Goal: Task Accomplishment & Management: Manage account settings

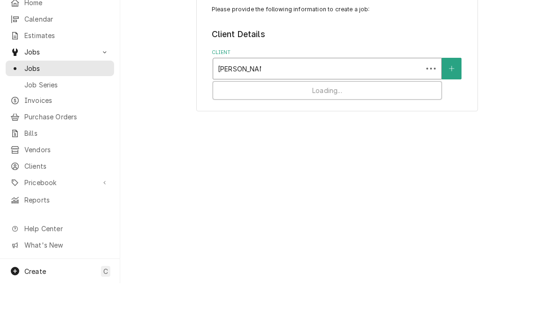
type input "[PERSON_NAME]"
click at [451, 117] on icon "Create New Client" at bounding box center [452, 120] width 6 height 7
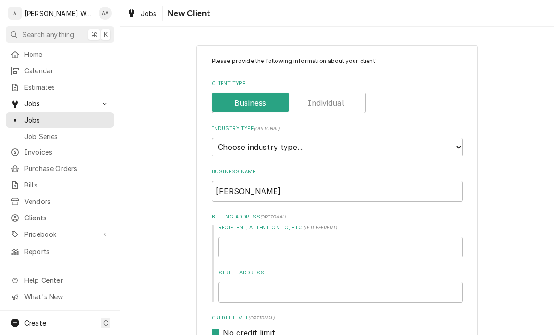
click at [338, 102] on label "Client Type" at bounding box center [289, 102] width 154 height 21
click at [338, 102] on input "Client Type" at bounding box center [289, 102] width 146 height 21
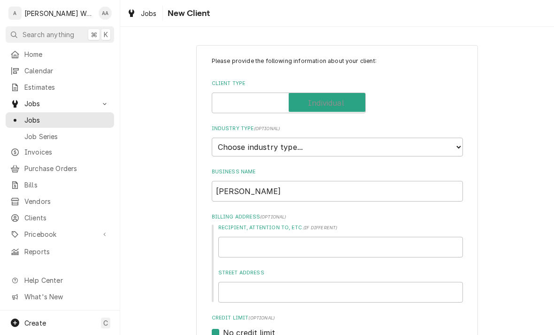
checkbox input "true"
type textarea "x"
click at [393, 141] on select "Choose industry type... Residential Commercial Industrial Government" at bounding box center [337, 147] width 251 height 19
select select "1"
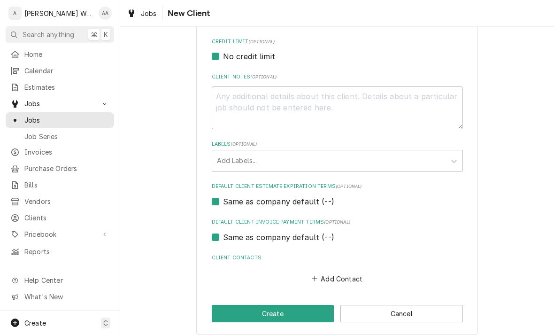
scroll to position [275, 0]
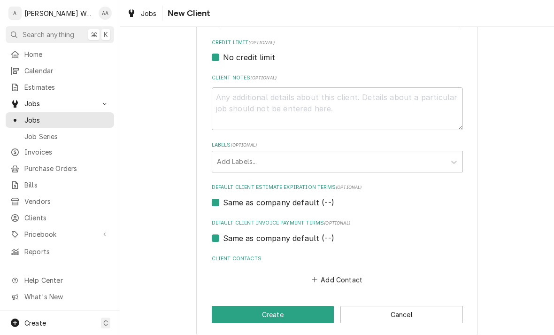
click at [237, 307] on button "Create" at bounding box center [273, 314] width 123 height 17
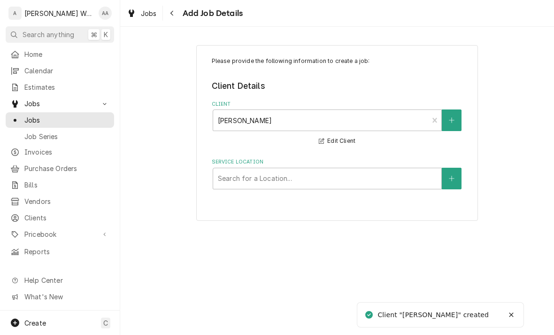
click at [454, 176] on icon "Create New Location" at bounding box center [452, 178] width 6 height 7
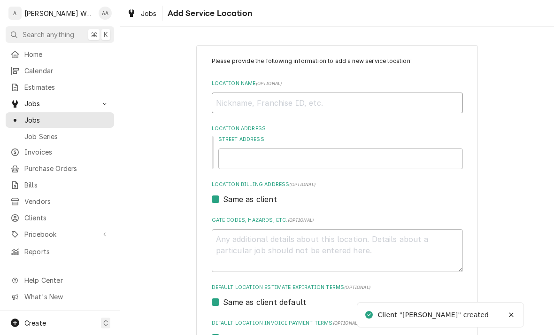
click at [419, 100] on input "Location Name ( optional )" at bounding box center [337, 102] width 251 height 21
type textarea "x"
type input "H"
type textarea "x"
type input "Ho"
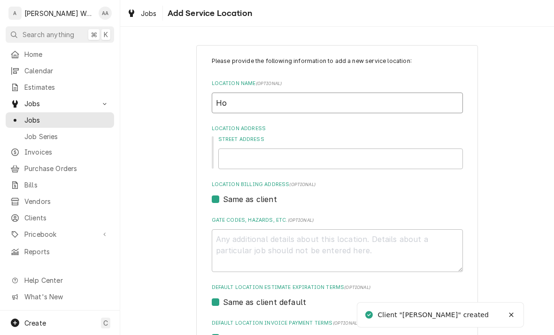
type textarea "x"
type input "Hou"
type textarea "x"
type input "Hous"
type textarea "x"
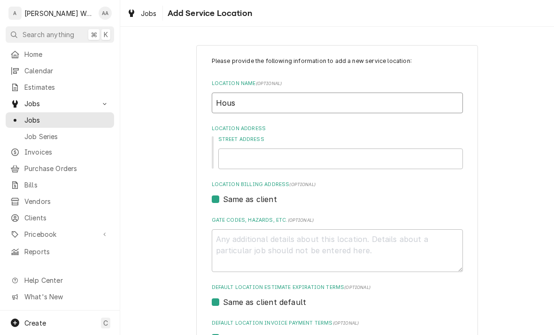
type input "House"
type textarea "x"
type input "House"
type textarea "x"
type input "House f"
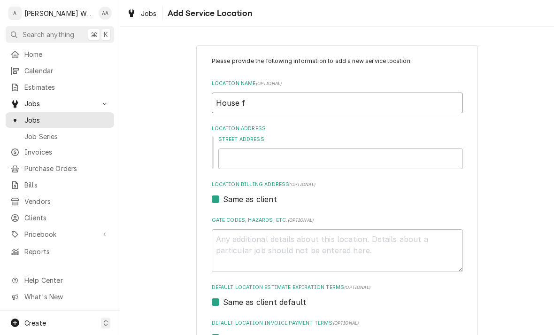
type textarea "x"
type input "House fo"
type textarea "x"
type input "House for"
type textarea "x"
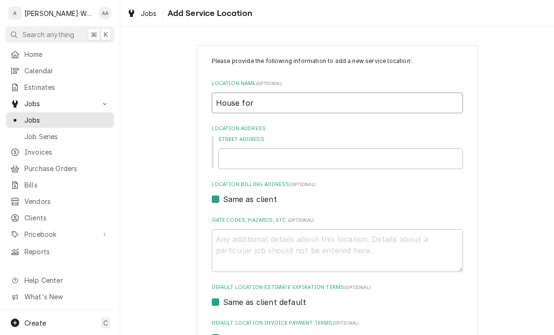
type input "House for"
type textarea "x"
type input "House for s"
type textarea "x"
type input "House for sa"
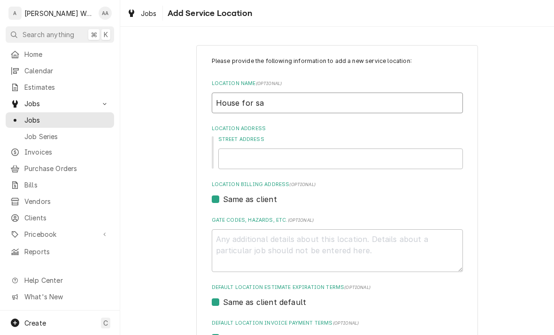
type textarea "x"
type input "House for sal"
type textarea "x"
type input "House for sale"
type textarea "x"
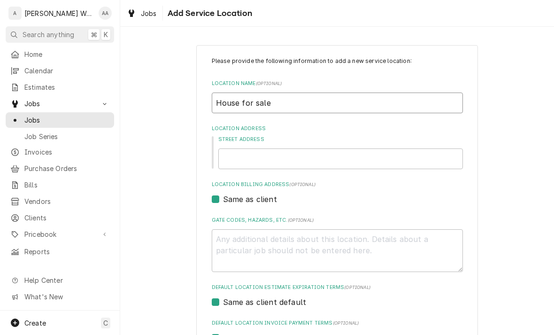
type input "House for sale"
click at [238, 161] on input "Street Address" at bounding box center [340, 158] width 245 height 21
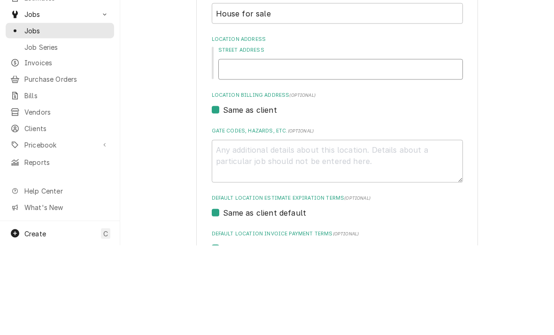
type input "1"
type textarea "x"
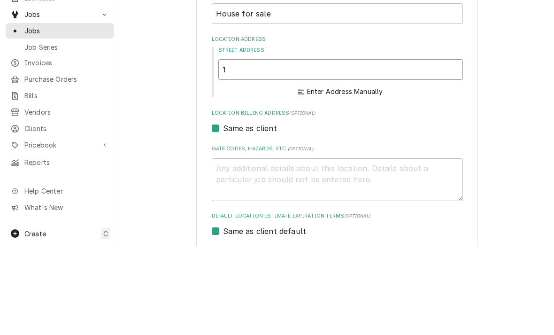
type input "11"
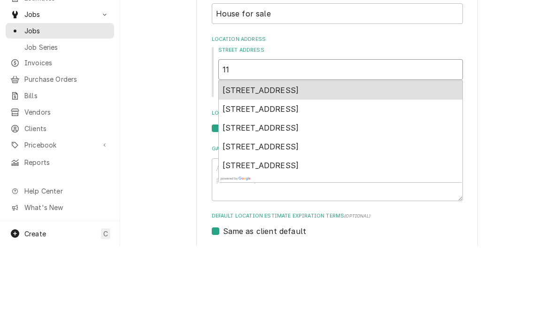
type textarea "x"
type input "112"
type textarea "x"
type input "11"
type textarea "x"
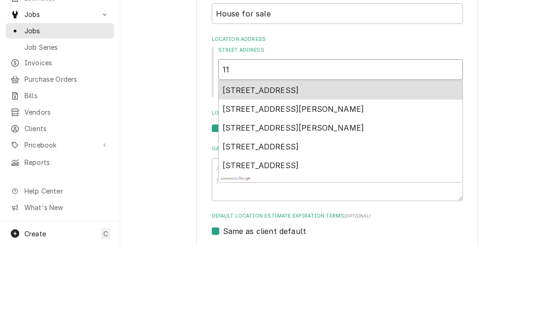
type input "1"
type textarea "x"
type input "12"
type textarea "x"
type input "122"
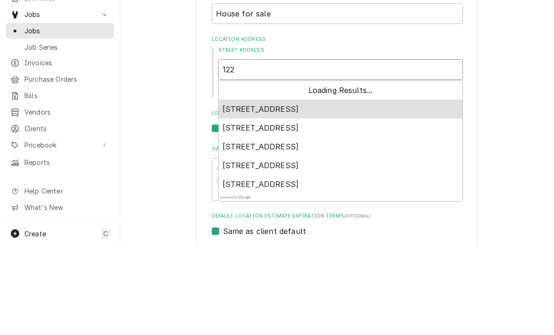
type textarea "x"
type input "1221"
type textarea "x"
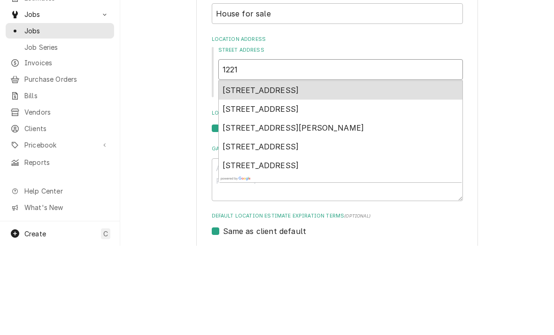
type input "1221"
type textarea "x"
type input "1221 a"
type textarea "x"
type input "1221 av"
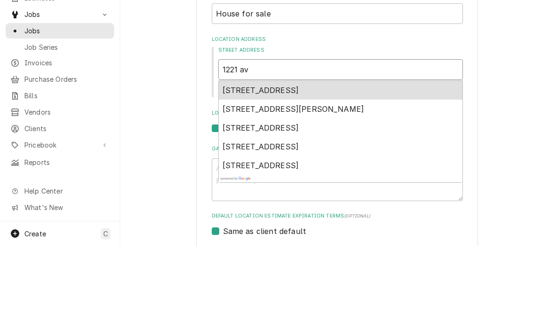
type textarea "x"
type input "1221 ave"
type textarea "x"
type input "1221 ave"
type textarea "x"
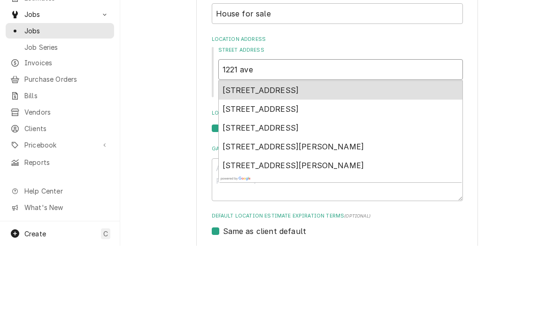
type input "1221 ave c"
click at [243, 175] on span "1221 Ave C, Plattsmouth, NE, USA" at bounding box center [261, 179] width 77 height 9
type textarea "x"
type input "1221 Ave C"
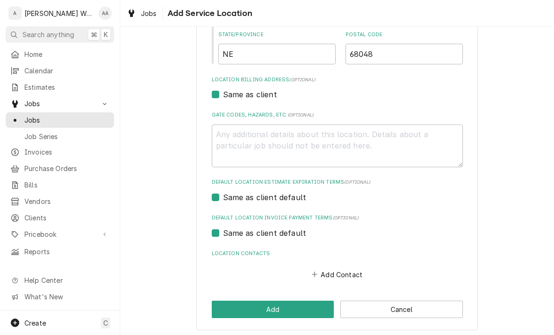
scroll to position [240, 0]
click at [319, 270] on button "Add Contact" at bounding box center [337, 274] width 54 height 13
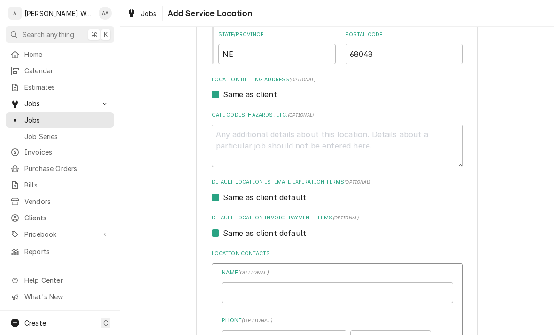
type textarea "x"
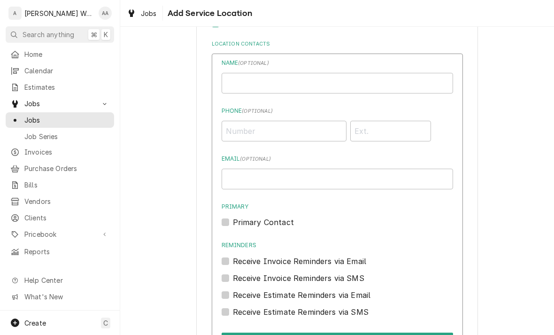
scroll to position [450, 0]
click at [248, 79] on input "Location Name ( optional )" at bounding box center [337, 82] width 231 height 21
type input "[PERSON_NAME]"
click at [255, 128] on input "Phone ( optional )" at bounding box center [284, 130] width 125 height 21
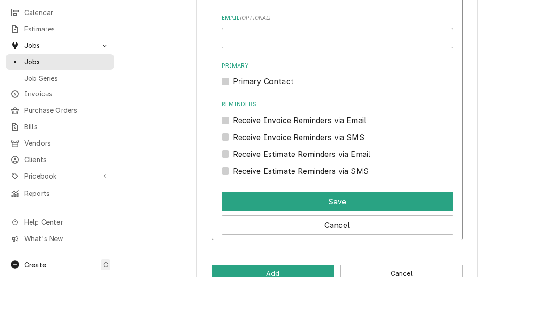
scroll to position [530, 0]
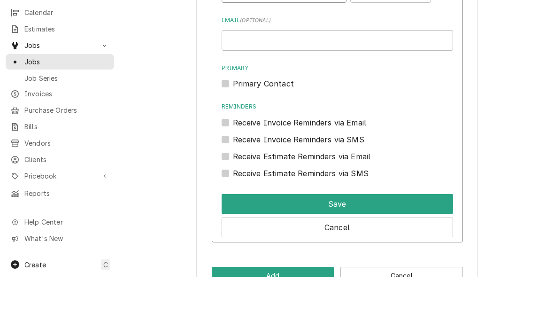
type input "[PHONE_NUMBER]"
click at [235, 88] on div "Name ( optional ) Aaron Bangham Phone ( optional ) (402) 298-1322 Email ( optio…" at bounding box center [337, 107] width 231 height 259
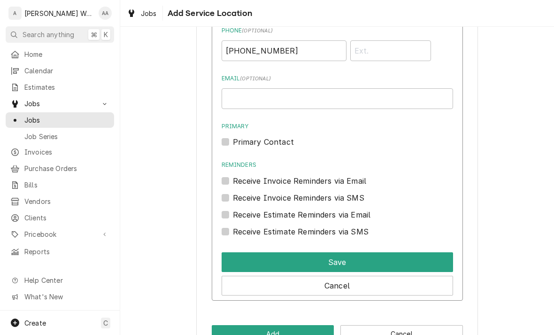
click at [235, 138] on label "Primary Contact" at bounding box center [263, 141] width 61 height 11
click at [235, 138] on input "Primary" at bounding box center [348, 146] width 231 height 21
checkbox input "true"
click at [235, 268] on button "Save" at bounding box center [337, 262] width 231 height 20
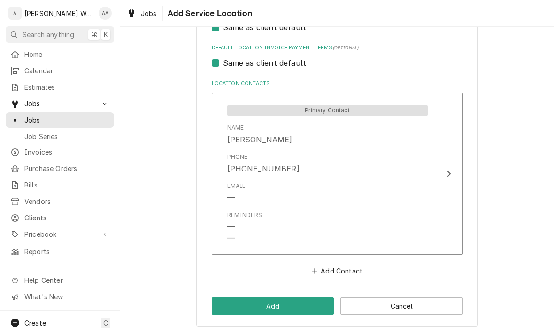
scroll to position [407, 0]
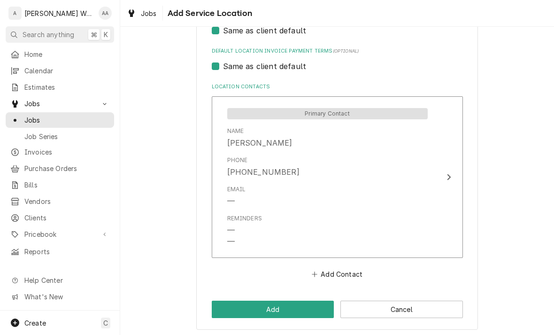
click at [233, 305] on button "Add" at bounding box center [273, 308] width 123 height 17
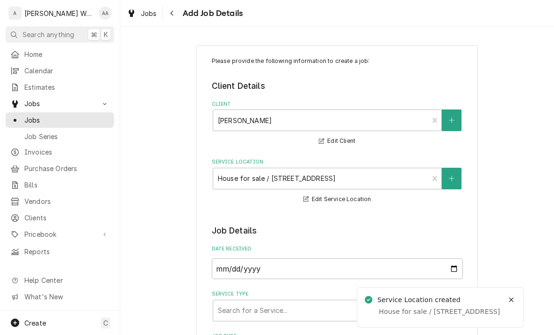
type textarea "x"
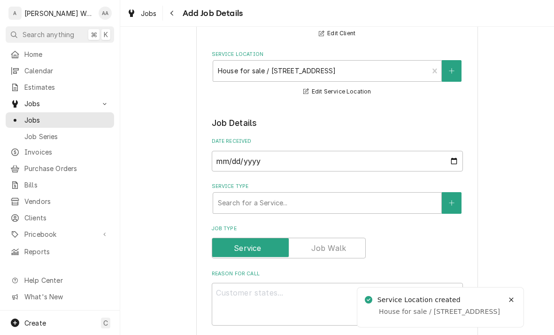
scroll to position [119, 0]
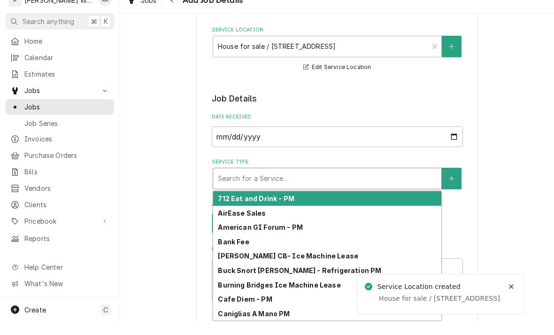
type input "r"
type textarea "x"
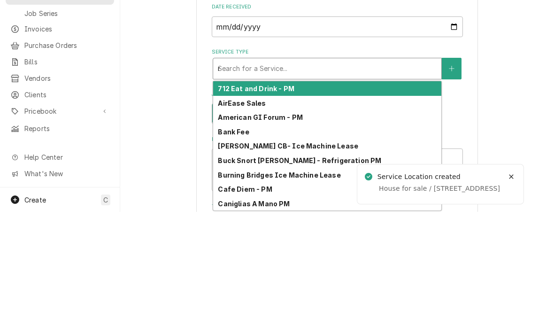
type input "re"
type textarea "x"
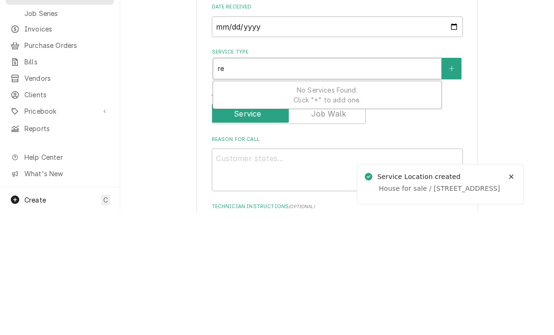
type input "res"
type textarea "x"
type input "resi"
type textarea "x"
type input "resi"
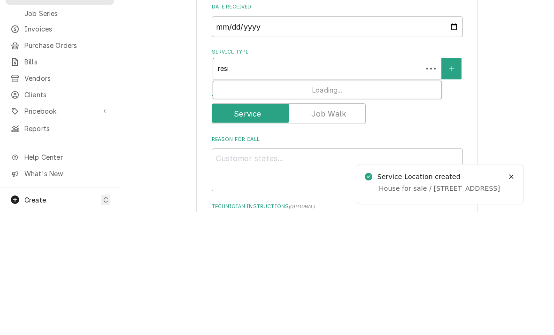
type textarea "x"
type input "resi f"
type textarea "x"
type input "resi fu"
type textarea "x"
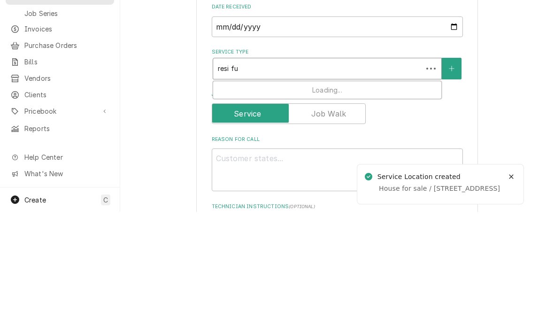
type input "resi fur"
type textarea "x"
type input "resi furn"
type textarea "x"
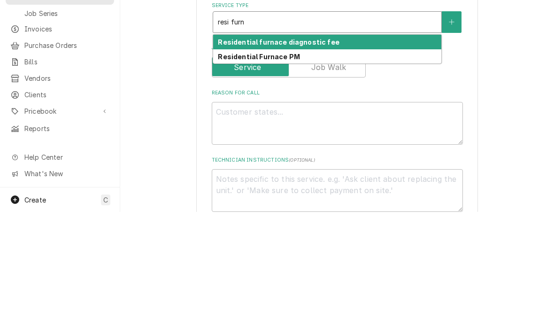
scroll to position [166, 0]
click at [229, 161] on strong "Residential furnace diagnostic fee" at bounding box center [278, 165] width 121 height 8
type input "resi furn"
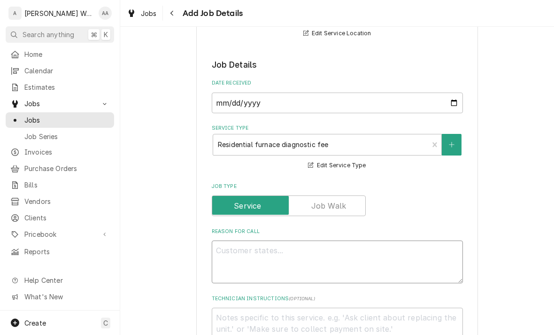
click at [226, 259] on textarea "Reason For Call" at bounding box center [337, 261] width 251 height 43
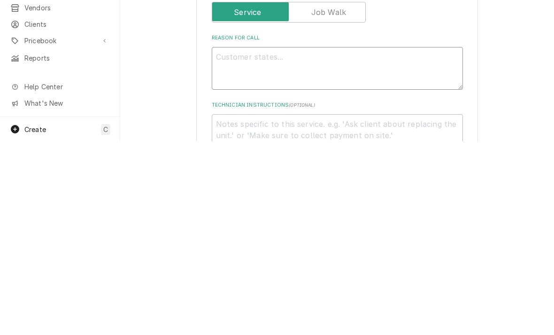
type textarea "x"
type textarea "Ho"
type textarea "x"
type textarea "Hom"
type textarea "x"
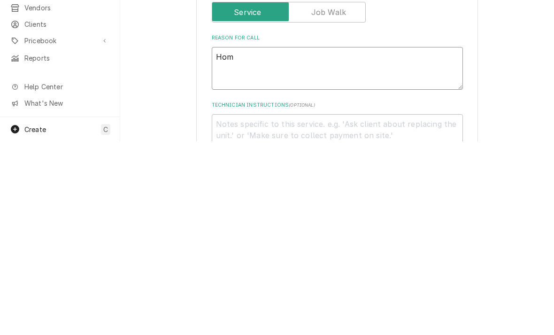
type textarea "Home"
type textarea "x"
type textarea "Home"
type textarea "x"
type textarea "Home in"
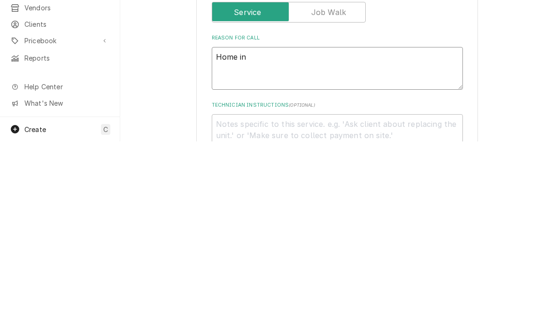
type textarea "x"
type textarea "Home ins"
type textarea "x"
type textarea "Home insp"
type textarea "x"
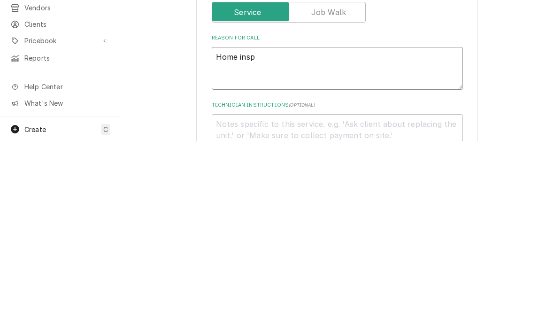
type textarea "Home inspe"
type textarea "x"
type textarea "Home inspec"
type textarea "x"
type textarea "Home inspect"
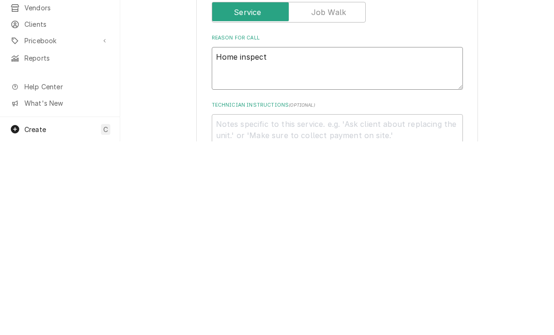
type textarea "x"
type textarea "Home inspector"
type textarea "x"
type textarea "Home inspector"
type textarea "x"
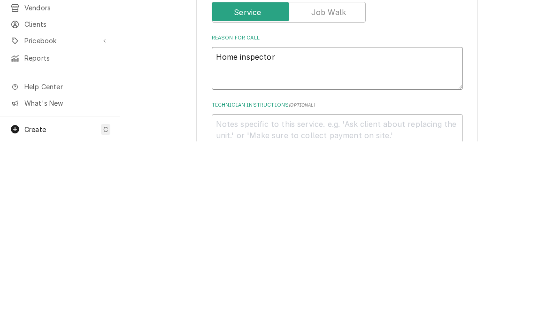
type textarea "Home inspector s"
type textarea "x"
type textarea "Home inspector sta"
type textarea "x"
type textarea "Home inspector stat"
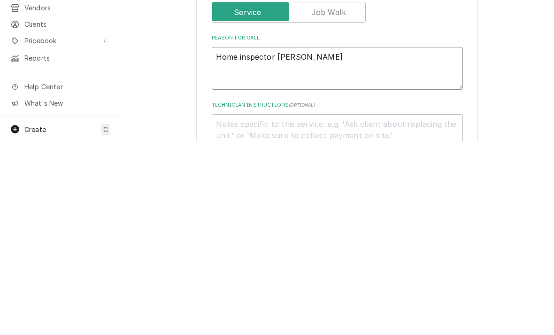
type textarea "x"
type textarea "Home inspector state"
type textarea "x"
type textarea "Home inspector states"
type textarea "x"
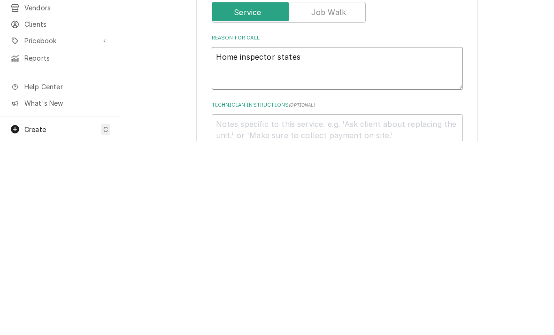
type textarea "Home inspector states"
type textarea "x"
type textarea "Home inspector states f"
type textarea "x"
type textarea "Home inspector states fu"
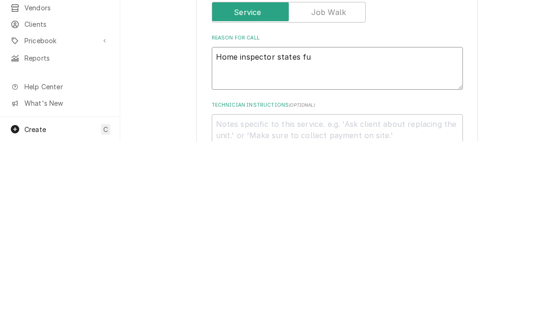
type textarea "x"
type textarea "Home inspector states fur"
type textarea "x"
type textarea "Home inspector states furns"
type textarea "x"
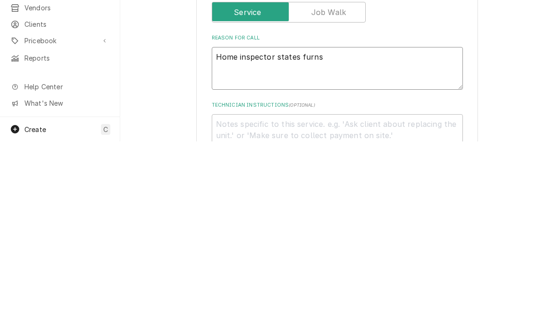
type textarea "Home inspector states furnsc"
type textarea "x"
type textarea "Home inspector states furnsce"
type textarea "x"
type textarea "Home inspector states furnace"
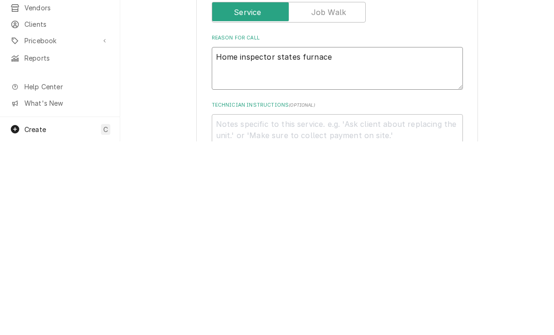
type textarea "x"
type textarea "Home inspector states furnace w"
type textarea "x"
type textarea "Home inspector states furnace wi"
type textarea "x"
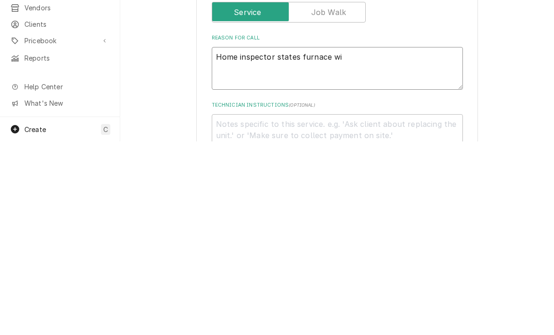
type textarea "Home inspector states furnace wit"
type textarea "x"
type textarea "Home inspector states furnace wi"
type textarea "x"
type textarea "Home inspector states furnace wil"
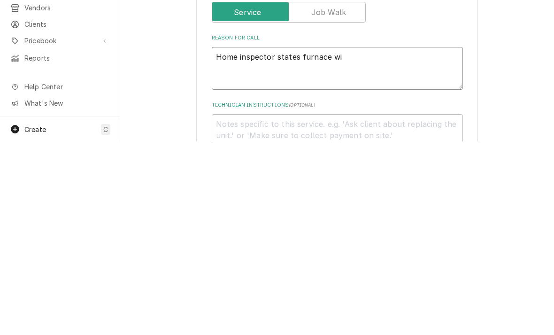
type textarea "x"
type textarea "Home inspector states furnace will"
type textarea "x"
type textarea "Home inspector states furnace will"
type textarea "x"
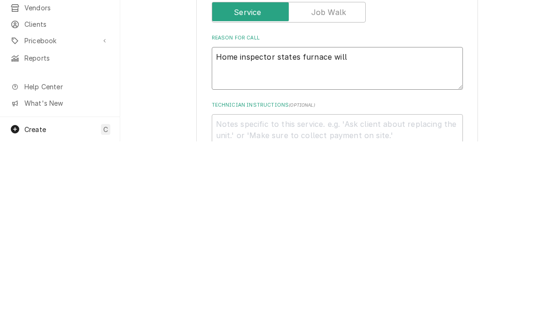
type textarea "Home inspector states furnace will n"
type textarea "x"
type textarea "Home inspector states furnace will no"
type textarea "x"
type textarea "Home inspector states furnace will not"
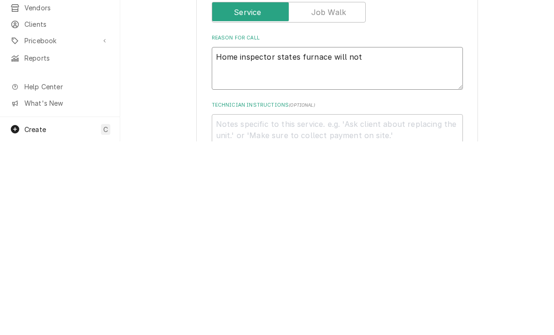
type textarea "x"
type textarea "Home inspector states furnace will not"
type textarea "x"
type textarea "Home inspector states furnace will not f"
type textarea "x"
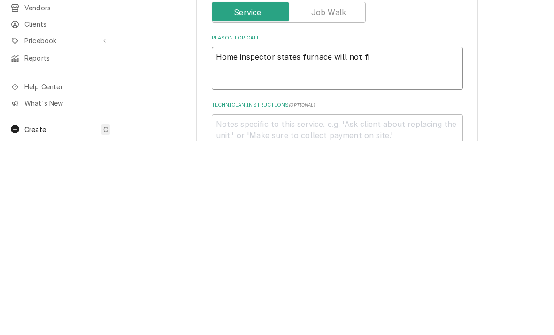
type textarea "Home inspector states furnace will not fir"
type textarea "x"
type textarea "Home inspector states furnace will not fire"
type textarea "x"
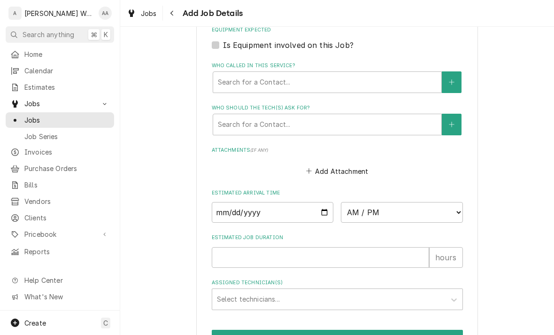
scroll to position [589, 0]
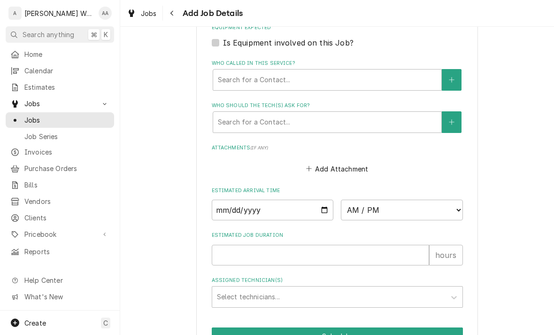
type textarea "Home inspector states furnace will not fire"
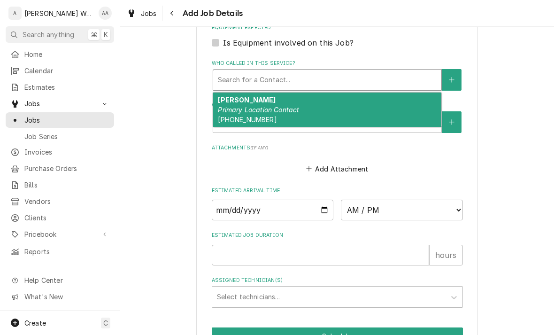
click at [229, 96] on strong "[PERSON_NAME]" at bounding box center [247, 100] width 58 height 8
type textarea "x"
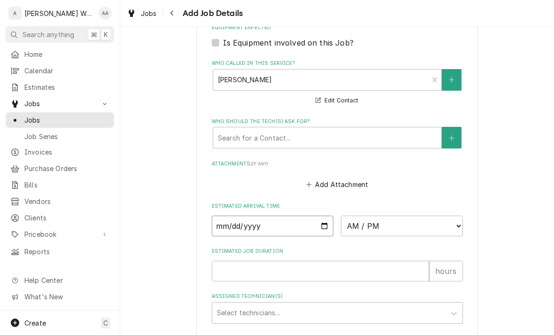
click at [231, 221] on input "Date" at bounding box center [273, 225] width 122 height 21
type input "2025-10-08"
type textarea "x"
click at [438, 228] on select "AM / PM 6:00 AM 6:15 AM 6:30 AM 6:45 AM 7:00 AM 7:15 AM 7:30 AM 7:45 AM 8:00 AM…" at bounding box center [402, 225] width 122 height 21
select select "14:15:00"
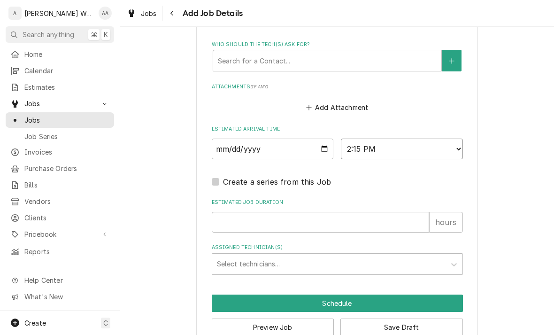
type textarea "x"
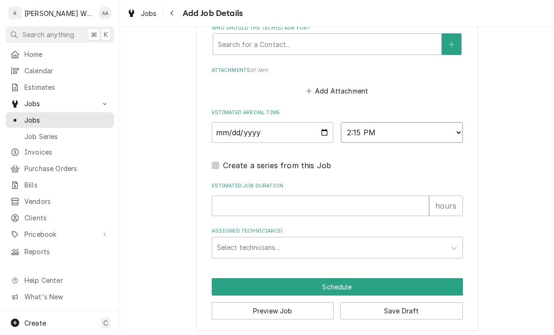
scroll to position [682, 0]
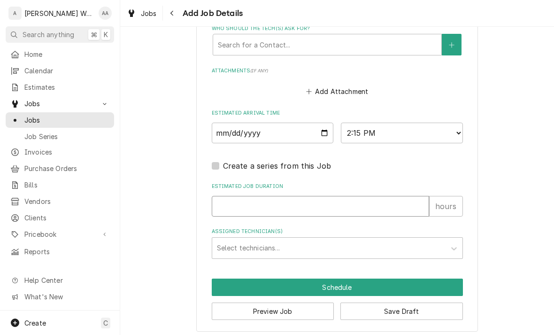
click at [231, 203] on input "Estimated Job Duration" at bounding box center [320, 206] width 217 height 21
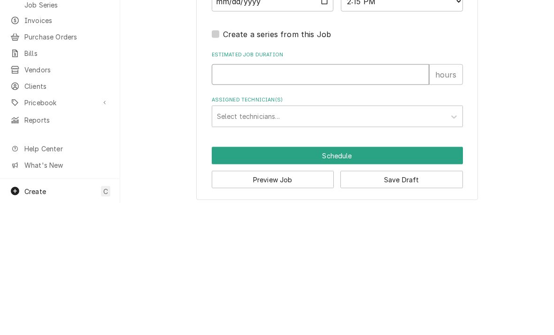
type input "1"
type textarea "x"
type input "1"
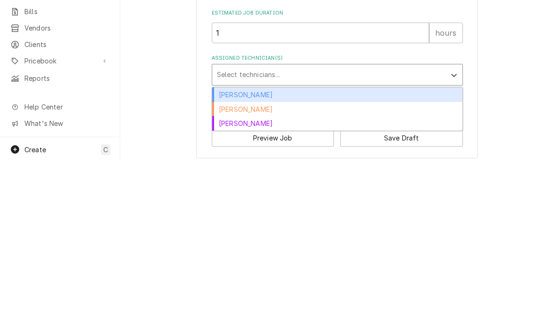
click at [224, 261] on div "Aaron Anderson" at bounding box center [337, 268] width 250 height 15
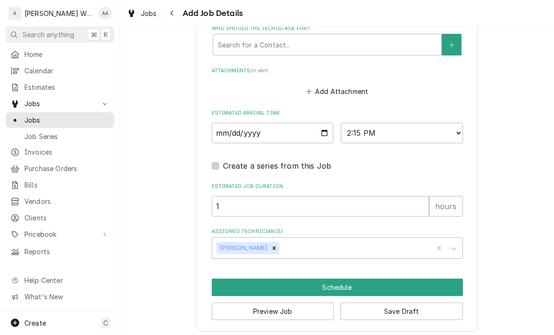
click at [231, 279] on button "Schedule" at bounding box center [337, 286] width 251 height 17
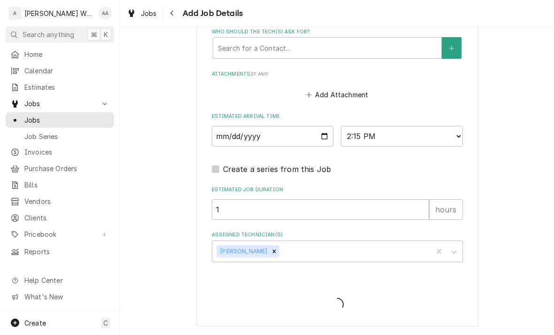
scroll to position [672, 0]
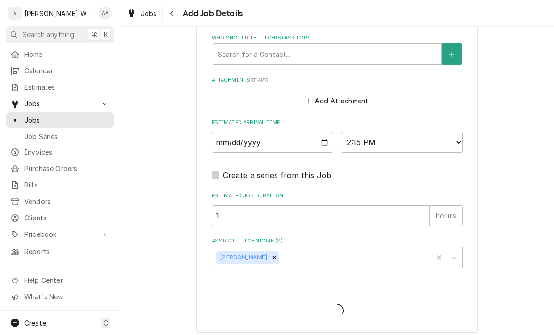
type textarea "x"
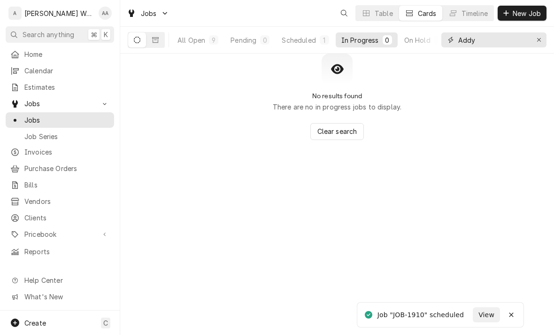
click at [538, 46] on button "Erase input" at bounding box center [538, 39] width 15 height 15
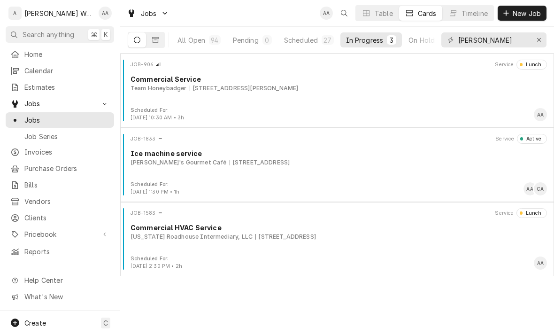
click at [300, 37] on div "Scheduled" at bounding box center [301, 40] width 34 height 10
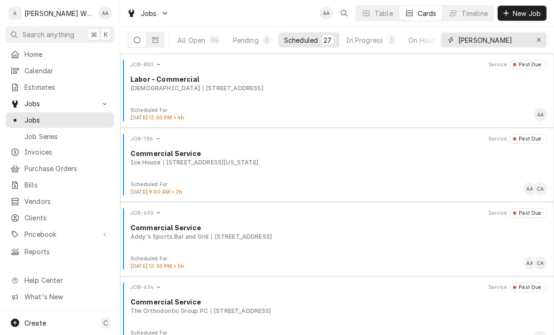
click at [496, 45] on input "Aaron" at bounding box center [493, 39] width 70 height 15
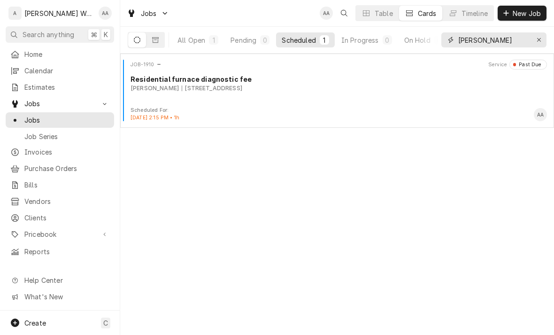
type input "Aaron bang"
click at [169, 90] on div "[PERSON_NAME]" at bounding box center [155, 88] width 48 height 8
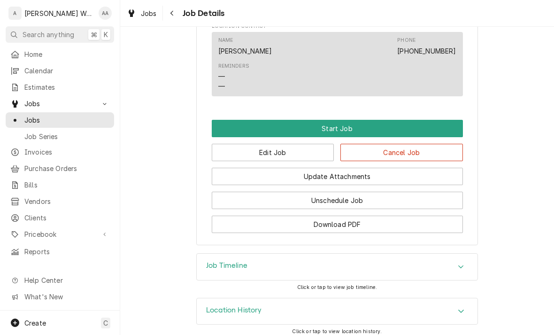
scroll to position [546, 0]
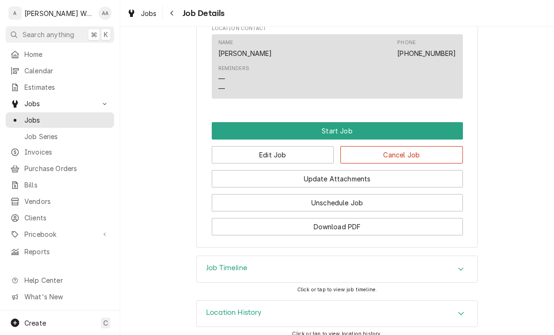
click at [436, 131] on button "Start Job" at bounding box center [337, 130] width 251 height 17
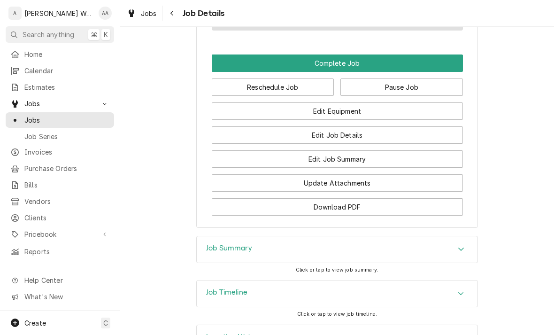
scroll to position [650, 0]
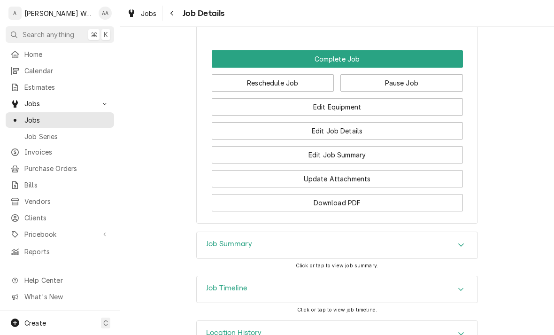
click at [255, 113] on button "Edit Equipment" at bounding box center [337, 106] width 251 height 17
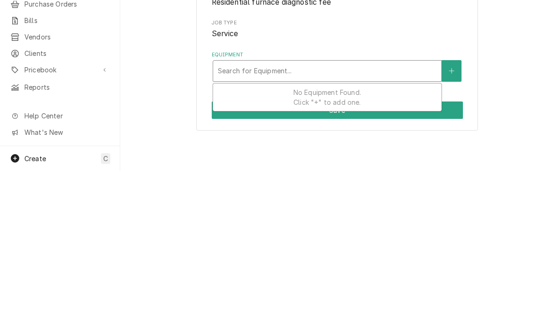
click at [454, 224] on button "Equipment" at bounding box center [452, 235] width 20 height 22
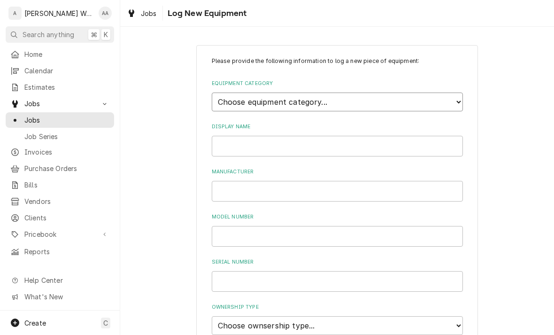
click at [430, 99] on select "Choose equipment category... Ice Machines Refrigeration Beverage Equipment Work…" at bounding box center [337, 101] width 251 height 19
select select "15"
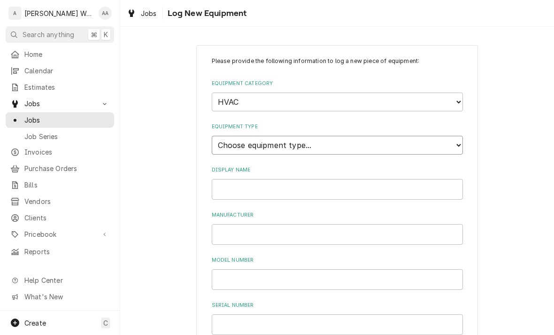
click at [220, 136] on select "Choose equipment type... Condenser Furnace Chiller Air Handler VRF Mini Split M…" at bounding box center [337, 145] width 251 height 19
click at [223, 137] on select "Choose equipment type... Condenser Furnace Chiller Air Handler VRF Mini Split M…" at bounding box center [337, 145] width 251 height 19
select select "119"
click at [226, 179] on input "Display Name" at bounding box center [337, 189] width 251 height 21
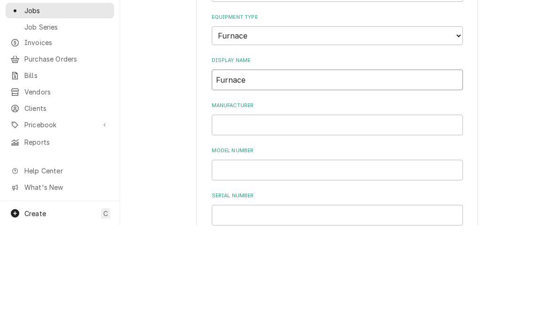
type input "Furnace"
click at [414, 224] on input "Manufacturer" at bounding box center [337, 234] width 251 height 21
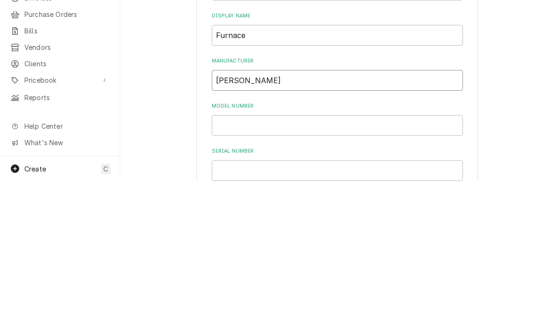
type input "Goodman"
click at [409, 269] on input "Model Number" at bounding box center [337, 279] width 251 height 21
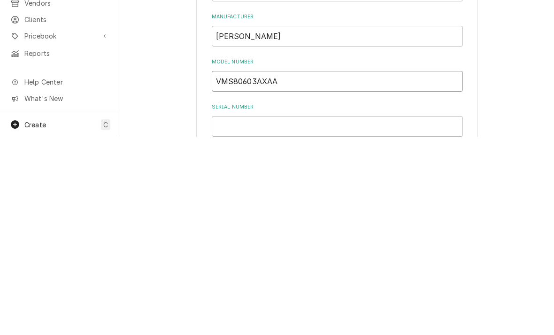
type input "VMS80603AXAA"
click at [377, 314] on input "Serial Number" at bounding box center [337, 324] width 251 height 21
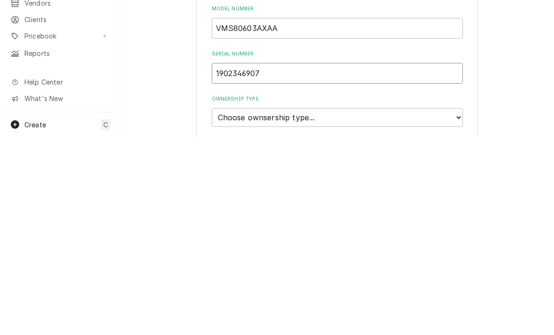
scroll to position [65, 0]
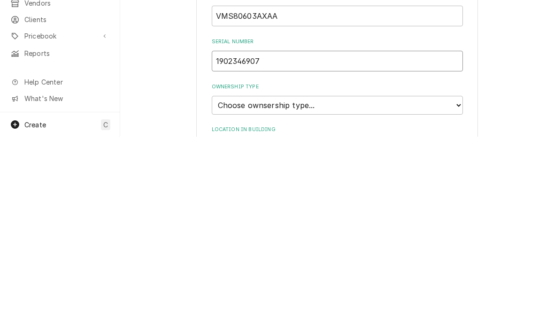
type input "1902346907"
click at [226, 294] on select "Choose ownsership type... Unknown Owned Leased Rented" at bounding box center [337, 303] width 251 height 19
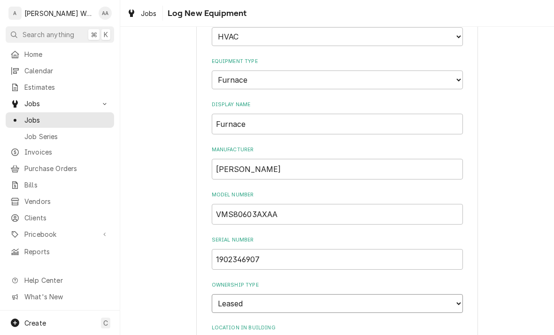
click at [239, 294] on select "Choose ownsership type... Unknown Owned Leased Rented" at bounding box center [337, 303] width 251 height 19
select select "1"
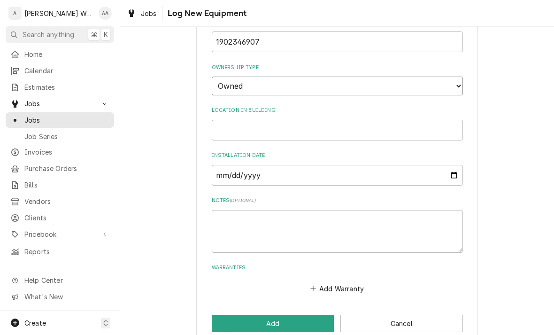
scroll to position [283, 0]
click at [228, 315] on button "Add" at bounding box center [273, 323] width 123 height 17
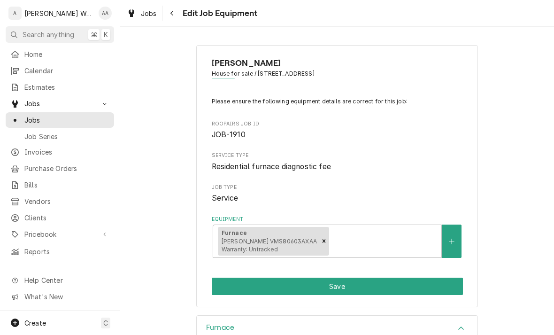
click at [233, 283] on button "Save" at bounding box center [337, 285] width 251 height 17
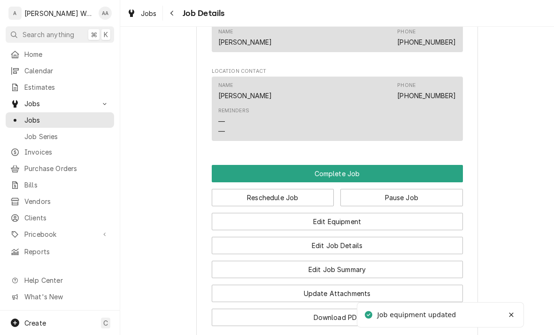
scroll to position [546, 0]
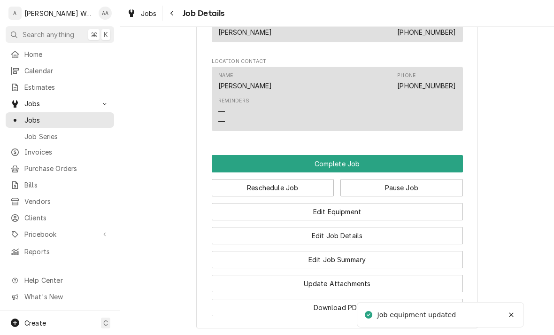
click at [251, 262] on button "Edit Job Summary" at bounding box center [337, 259] width 251 height 17
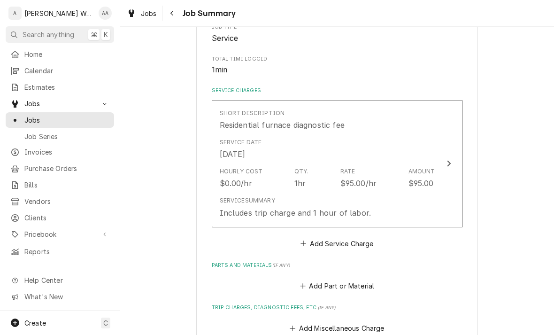
scroll to position [184, 0]
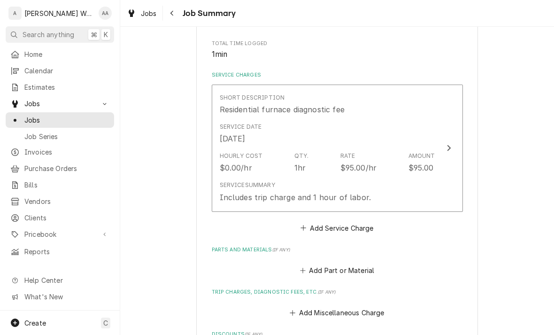
click at [251, 186] on div "Service Summary Includes trip charge and 1 hour of labor." at bounding box center [296, 192] width 152 height 22
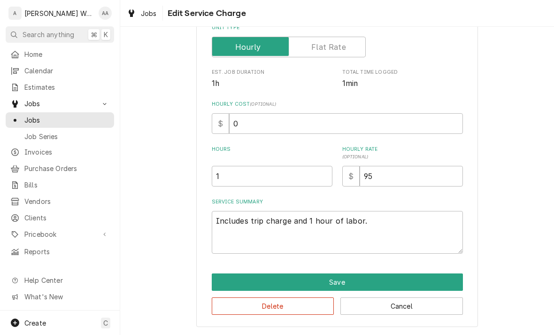
scroll to position [159, 0]
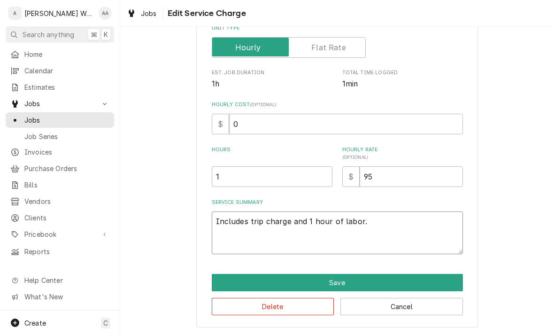
click at [377, 219] on textarea "Includes trip charge and 1 hour of labor." at bounding box center [337, 232] width 251 height 43
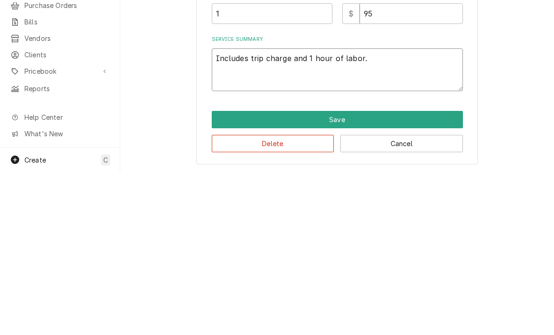
type textarea "x"
type textarea "Ho"
type textarea "x"
type textarea "Hom"
type textarea "x"
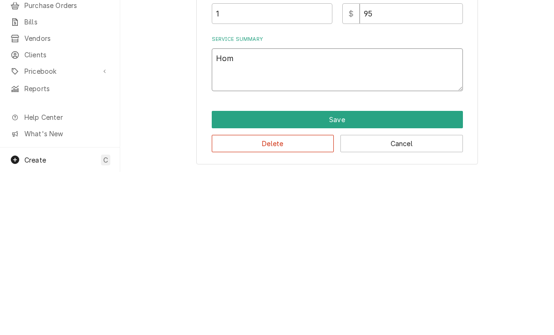
type textarea "Home"
type textarea "x"
type textarea "Home"
type textarea "x"
type textarea "Home i"
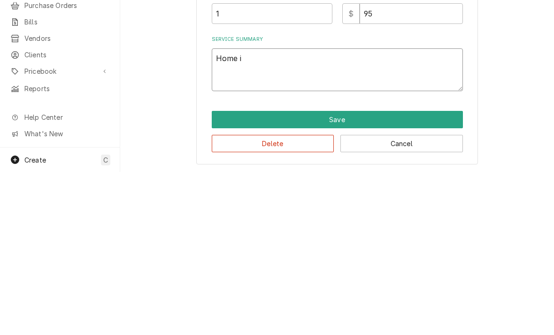
type textarea "x"
type textarea "Home in"
type textarea "x"
type textarea "Home ins"
type textarea "x"
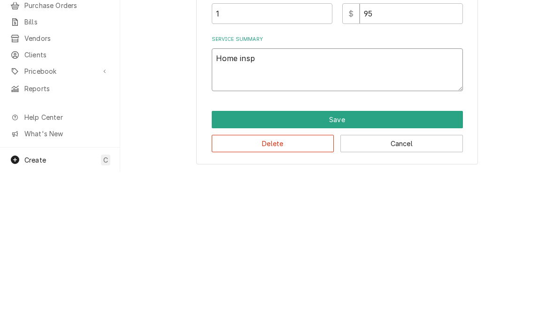
type textarea "Home inspe"
type textarea "x"
type textarea "Home inspec"
type textarea "x"
type textarea "Home inspect"
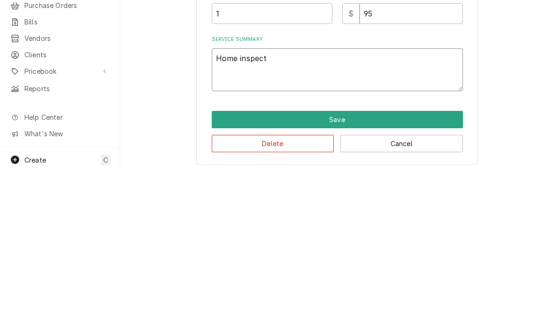
type textarea "x"
type textarea "Home inspecto"
type textarea "x"
type textarea "Home inspector"
type textarea "x"
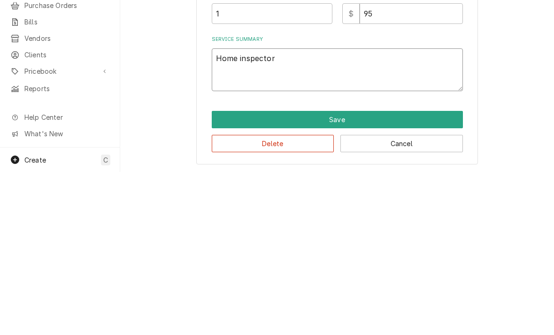
type textarea "Home inspector s"
type textarea "x"
type textarea "Home inspector st"
type textarea "x"
type textarea "Home inspector sta"
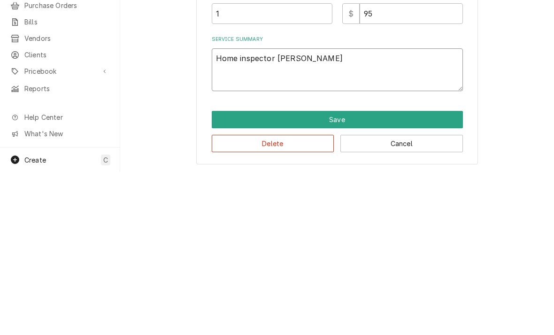
type textarea "x"
type textarea "Home inspector stat"
type textarea "x"
type textarea "Home inspector state"
type textarea "x"
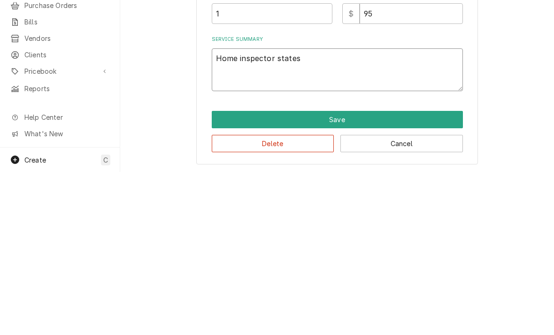
type textarea "Home inspector states"
type textarea "x"
type textarea "Home inspector states d"
type textarea "x"
type textarea "Home inspector states du"
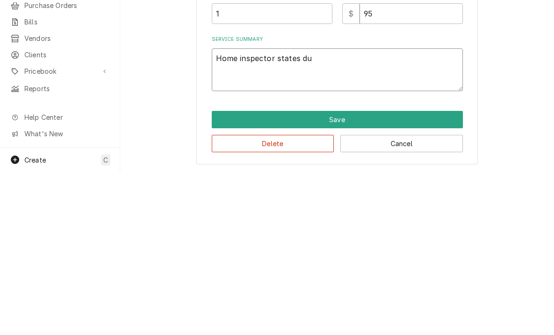
type textarea "x"
type textarea "Home inspector states due"
type textarea "x"
type textarea "Home inspector states duen"
type textarea "x"
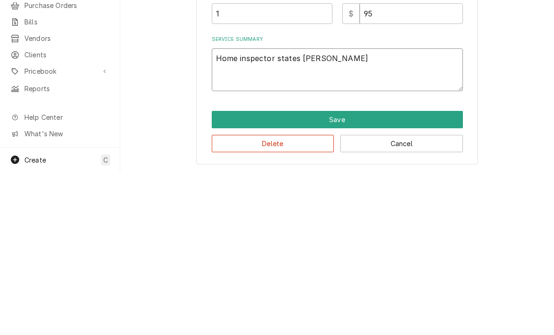
type textarea "Home inspector states duenac"
type textarea "x"
type textarea "Home inspector states duenace"
type textarea "x"
type textarea "Home inspector states furnace"
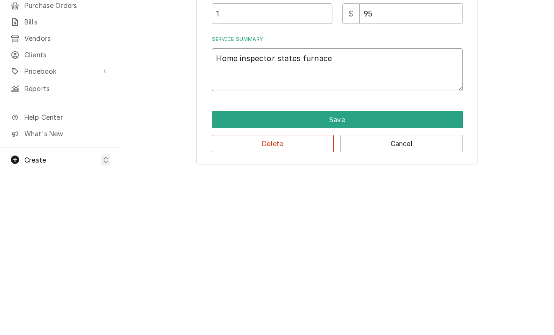
type textarea "x"
type textarea "Home inspector states furnace w"
type textarea "x"
type textarea "Home inspector states furnace wil"
type textarea "x"
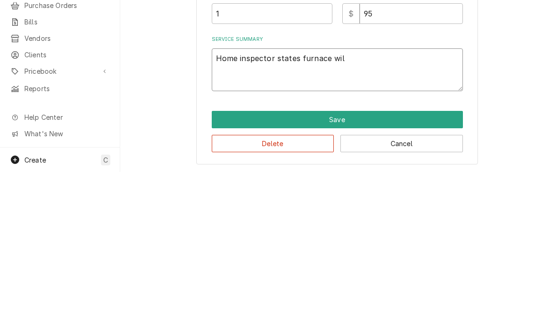
type textarea "Home inspector states furnace will"
type textarea "x"
type textarea "Home inspector states furnace will"
type textarea "x"
type textarea "Home inspector states furnace will n"
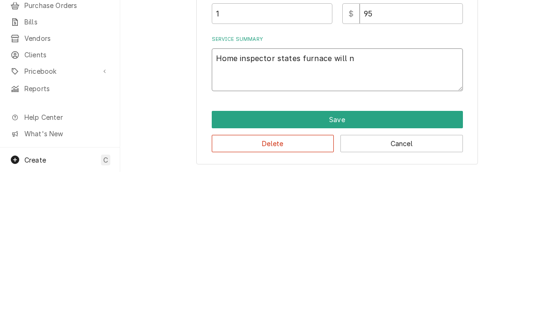
type textarea "x"
type textarea "Home inspector states furnace will no"
type textarea "x"
type textarea "Home inspector states furnace will not"
type textarea "x"
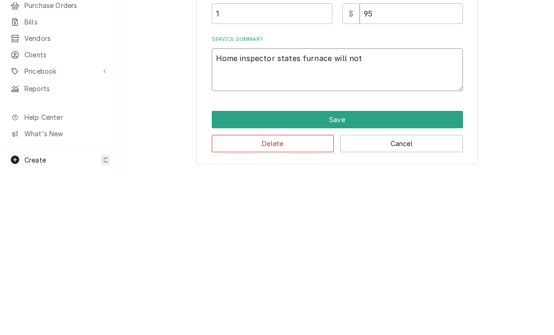
type textarea "Home inspector states furnace will not"
type textarea "x"
type textarea "Home inspector states furnace will not f"
type textarea "x"
type textarea "Home inspector states furnace will not fi"
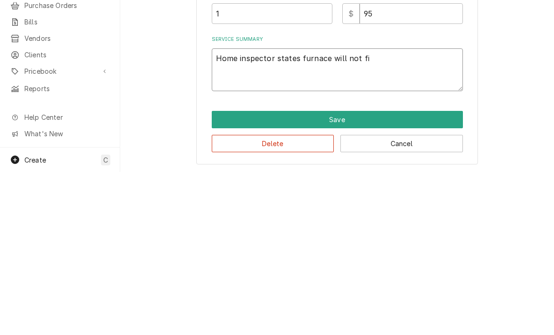
type textarea "x"
type textarea "Home inspector states furnace will not fir"
type textarea "x"
type textarea "Home inspector states furnace will not fire"
type textarea "x"
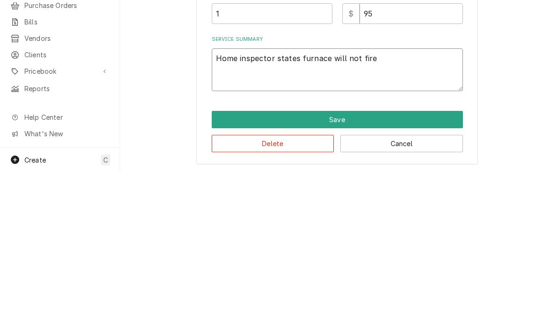
type textarea "Home inspector states furnace will not fire"
type textarea "x"
type textarea "Home inspector states furnace will not fire up"
type textarea "x"
type textarea "Home inspector states furnace will not fire up"
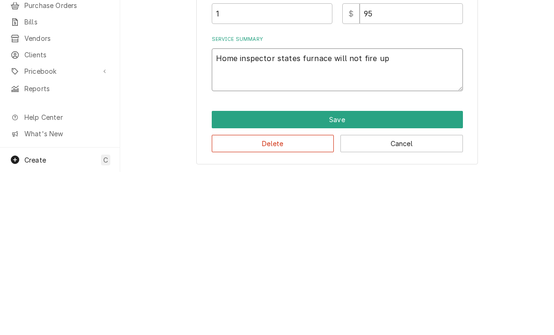
type textarea "x"
type textarea "Home inspector states furnace will not fire up."
type textarea "x"
type textarea "Home inspector states furnace will not fire up. F"
type textarea "x"
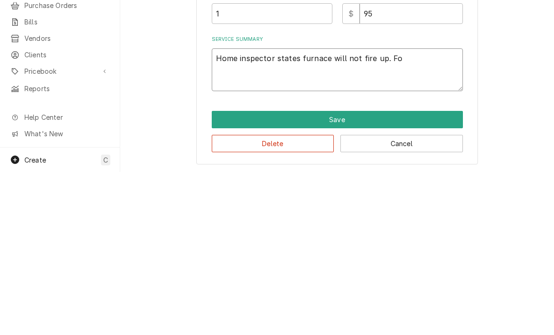
type textarea "Home inspector states furnace will not fire up. Fou"
type textarea "x"
type textarea "Home inspector states furnace will not fire up. Foun"
type textarea "x"
type textarea "Home inspector states furnace will not fire up. Found"
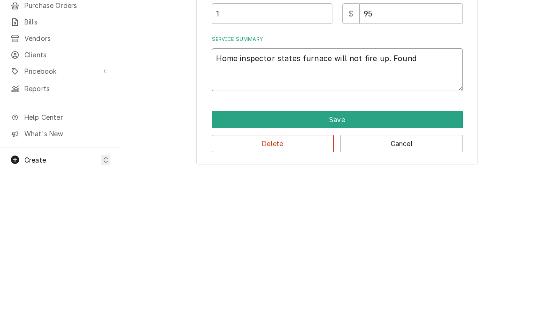
type textarea "x"
type textarea "Home inspector states furnace will not fire up. Found"
type textarea "x"
type textarea "Home inspector states furnace will not fire up. Found f"
type textarea "x"
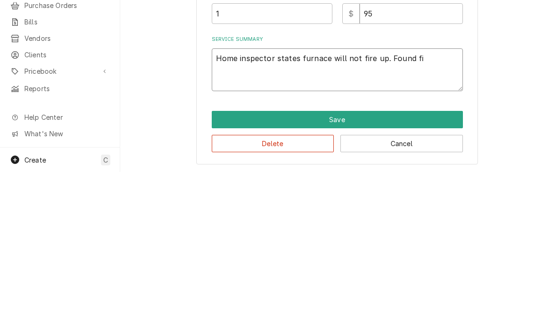
type textarea "Home inspector states furnace will not fire up. Found fin"
type textarea "x"
type textarea "Home inspector states furnace will not fire up. Found fina"
type textarea "x"
type textarea "Home inspector states furnace will not fire up. Found final"
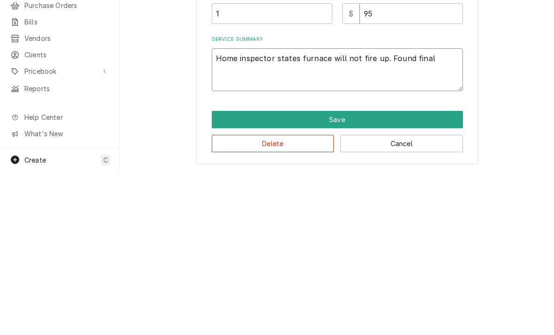
type textarea "x"
type textarea "Home inspector states furnace will not fire up. Found final"
type textarea "x"
type textarea "Home inspector states furnace will not fire up. Found final p"
type textarea "x"
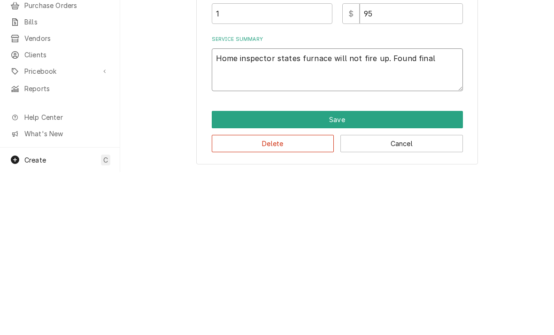
type textarea "Home inspector states furnace will not fire up. Found final b"
type textarea "x"
type textarea "Home inspector states furnace will not fire up. Found final bu"
type textarea "x"
type textarea "Home inspector states furnace will not fire up. Found final bur"
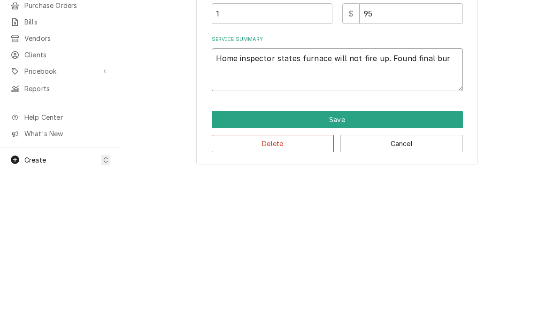
type textarea "x"
type textarea "Home inspector states furnace will not fire up. Found final burn"
type textarea "x"
type textarea "Home inspector states furnace will not fire up. Found final burne"
type textarea "x"
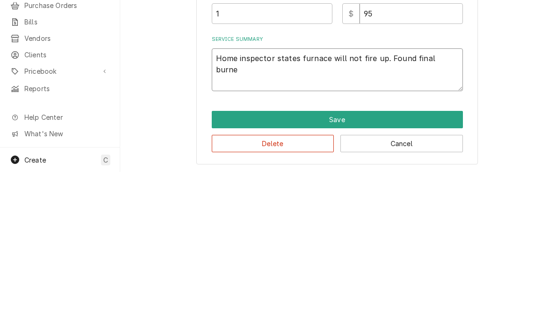
type textarea "Home inspector states furnace will not fire up. Found final burner"
type textarea "x"
type textarea "Home inspector states furnace will not fire up. Found final burner l"
type textarea "x"
type textarea "Home inspector states furnace will not fire up. Found final burner"
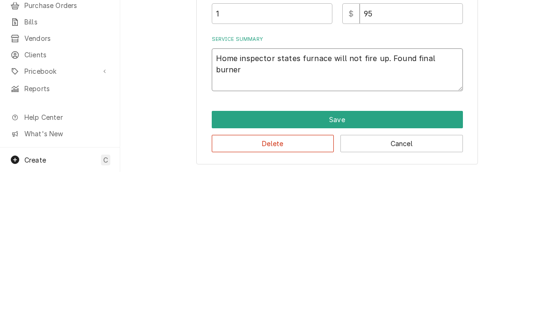
type textarea "x"
type textarea "Home inspector states furnace will not fire up. Found final burner n"
type textarea "x"
type textarea "Home inspector states furnace will not fire up. Found final burner no"
type textarea "x"
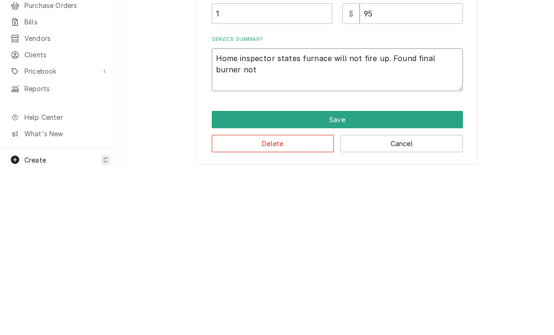
type textarea "Home inspector states furnace will not fire up. Found final burner not"
type textarea "x"
type textarea "Home inspector states furnace will not fire up. Found final burner not l"
type textarea "x"
type textarea "Home inspector states furnace will not fire up. Found final burner not li"
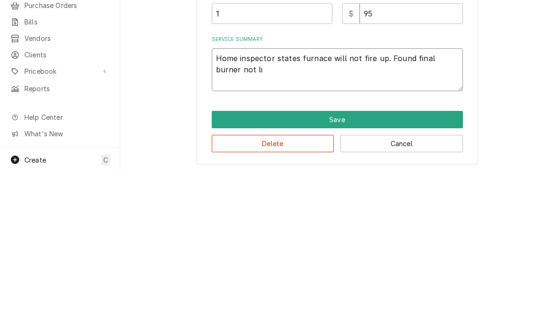
type textarea "x"
type textarea "Home inspector states furnace will not fire up. Found final burner not lig"
type textarea "x"
type textarea "Home inspector states furnace will not fire up. Found final burner not ligh"
type textarea "x"
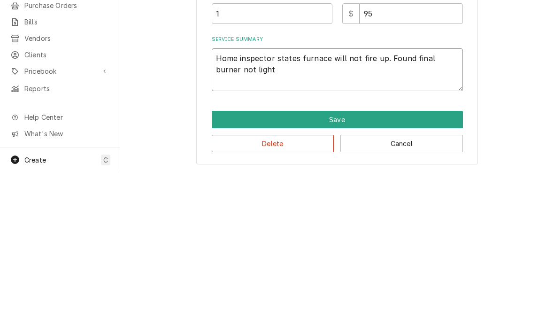
type textarea "Home inspector states furnace will not fire up. Found final burner not lighti"
type textarea "x"
type textarea "Home inspector states furnace will not fire up. Found final burner not lightin"
type textarea "x"
type textarea "Home inspector states furnace will not fire up. Found final burner not lighting"
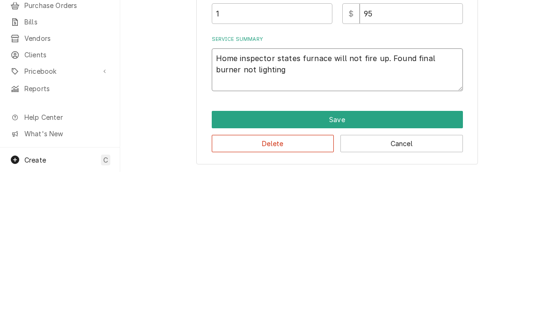
type textarea "x"
type textarea "Home inspector states furnace will not fire up. Found final burner not lighting"
type textarea "x"
type textarea "Home inspector states furnace will not fire up. Found final burner not lighting."
type textarea "x"
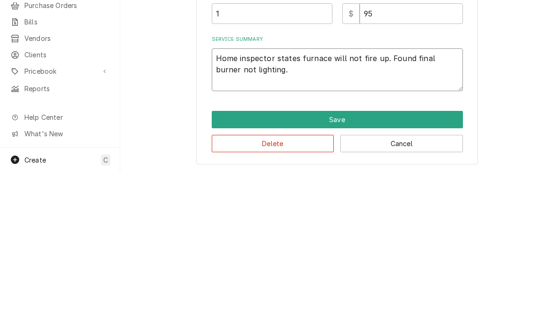
type textarea "Home inspector states furnace will not fire up. Found final burner not lighting…"
type textarea "x"
type textarea "Home inspector states furnace will not fire up. Found final burner not lighting…"
type textarea "x"
type textarea "Home inspector states furnace will not fire up. Found final burner not lighting…"
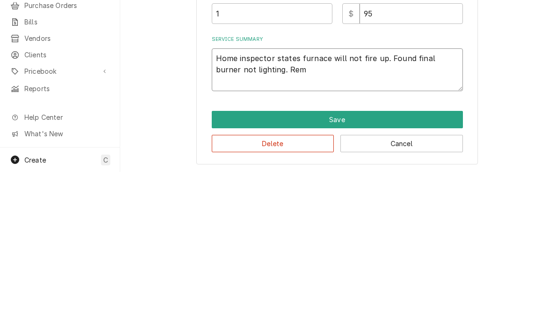
type textarea "x"
type textarea "Home inspector states furnace will not fire up. Found final burner not lighting…"
type textarea "x"
type textarea "Home inspector states furnace will not fire up. Found final burner not lighting…"
type textarea "x"
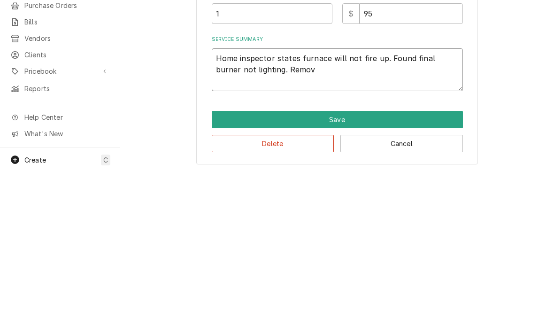
type textarea "Home inspector states furnace will not fire up. Found final burner not lighting…"
type textarea "x"
type textarea "Home inspector states furnace will not fire up. Found final burner not lighting…"
type textarea "x"
type textarea "Home inspector states furnace will not fire up. Found final burner not lighting…"
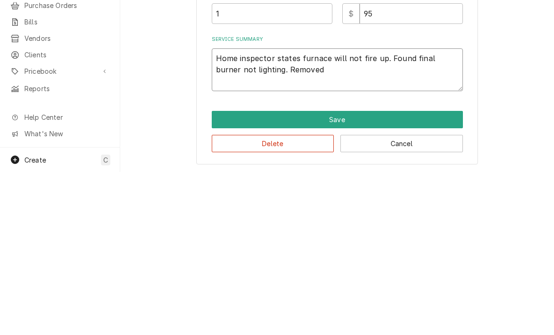
type textarea "x"
type textarea "Home inspector states furnace will not fire up. Found final burner not lighting…"
type textarea "x"
type textarea "Home inspector states furnace will not fire up. Found final burner not lighting…"
type textarea "x"
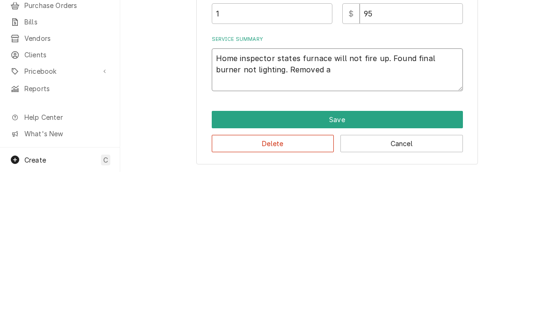
type textarea "Home inspector states furnace will not fire up. Found final burner not lighting…"
type textarea "x"
type textarea "Home inspector states furnace will not fire up. Found final burner not lighting…"
type textarea "x"
type textarea "Home inspector states furnace will not fire up. Found final burner not lighting…"
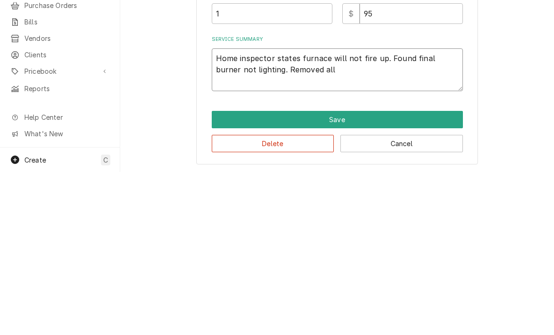
type textarea "x"
type textarea "Home inspector states furnace will not fire up. Found final burner not lighting…"
type textarea "x"
type textarea "Home inspector states furnace will not fire up. Found final burner not lighting…"
type textarea "x"
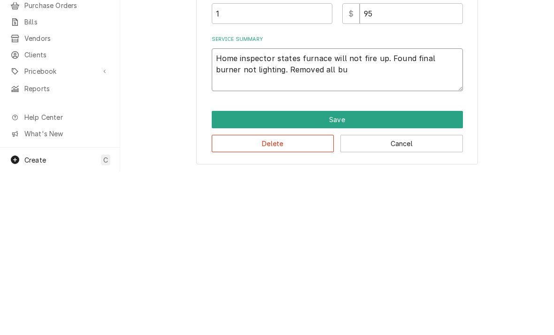
type textarea "Home inspector states furnace will not fire up. Found final burner not lighting…"
type textarea "x"
type textarea "Home inspector states furnace will not fire up. Found final burner not lighting…"
type textarea "x"
type textarea "Home inspector states furnace will not fire up. Found final burner not lighting…"
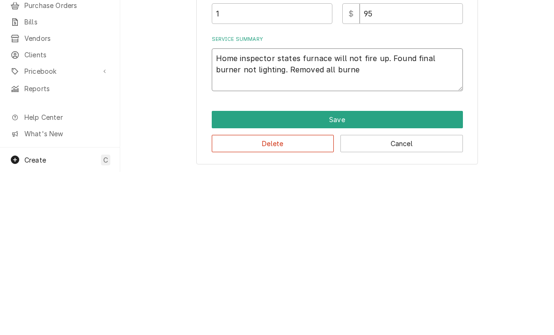
type textarea "x"
type textarea "Home inspector states furnace will not fire up. Found final burner not lighting…"
type textarea "x"
type textarea "Home inspector states furnace will not fire up. Found final burner not lighting…"
type textarea "x"
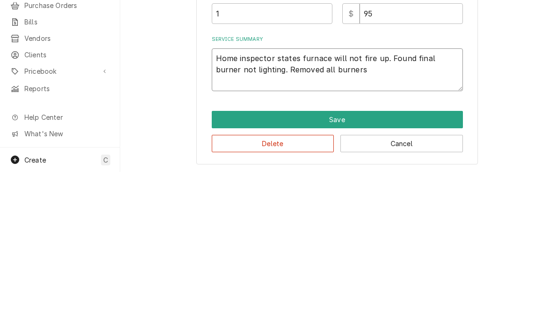
type textarea "Home inspector states furnace will not fire up. Found final burner not lighting…"
type textarea "x"
type textarea "Home inspector states furnace will not fire up. Found final burner not lighting…"
type textarea "x"
type textarea "Home inspector states furnace will not fire up. Found final burner not lighting…"
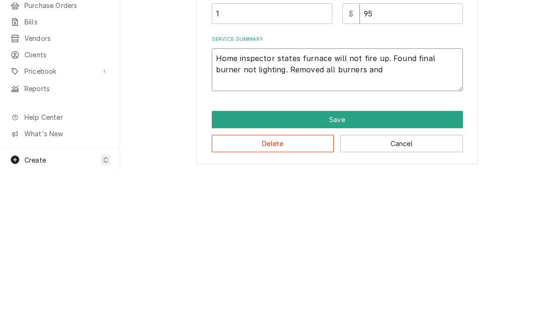
type textarea "x"
type textarea "Home inspector states furnace will not fire up. Found final burner not lighting…"
type textarea "x"
type textarea "Home inspector states furnace will not fire up. Found final burner not lighting…"
type textarea "x"
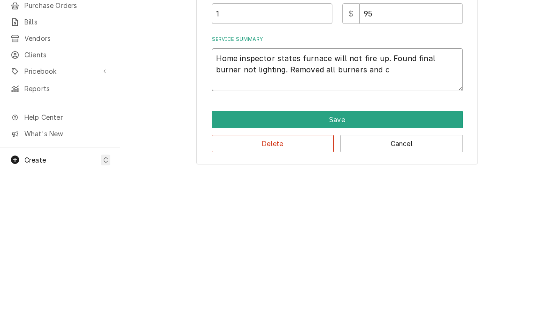
type textarea "Home inspector states furnace will not fire up. Found final burner not lighting…"
type textarea "x"
type textarea "Home inspector states furnace will not fire up. Found final burner not lighting…"
type textarea "x"
type textarea "Home inspector states furnace will not fire up. Found final burner not lighting…"
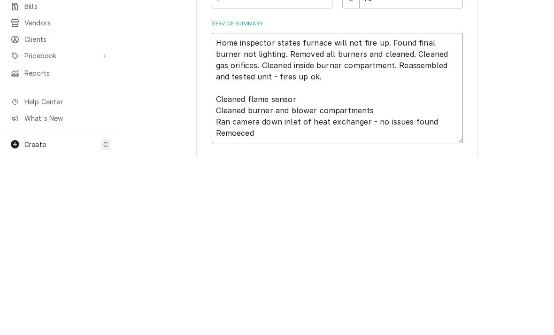
click at [232, 211] on textarea "Home inspector states furnace will not fire up. Found final burner not lighting…" at bounding box center [337, 266] width 251 height 110
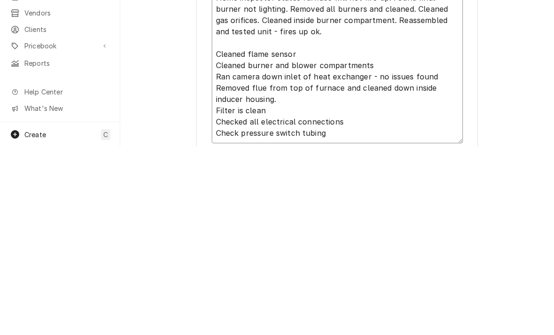
scroll to position [195, 0]
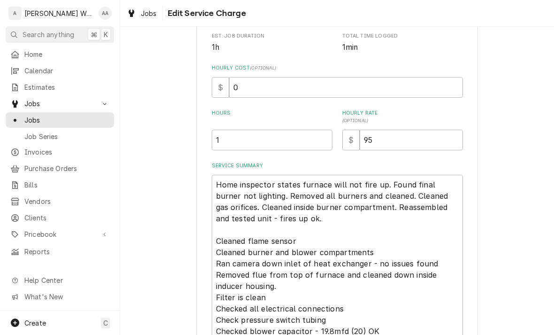
click at [431, 157] on div "Use the fields below to edit this service charge Short Description Residential …" at bounding box center [337, 101] width 251 height 480
click at [423, 141] on input "95" at bounding box center [411, 140] width 103 height 21
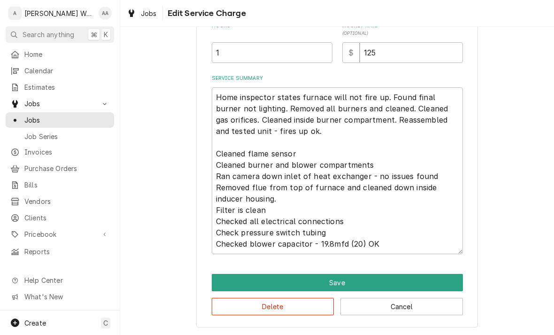
click at [236, 281] on button "Save" at bounding box center [337, 282] width 251 height 17
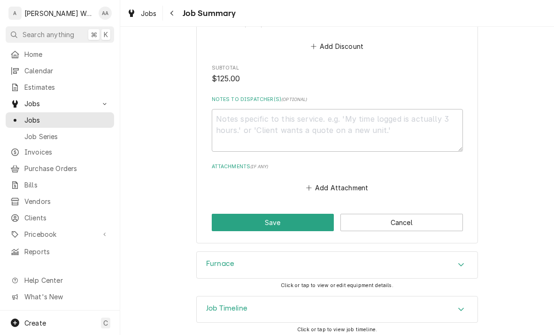
scroll to position [650, 0]
click at [243, 223] on button "Save" at bounding box center [273, 223] width 123 height 17
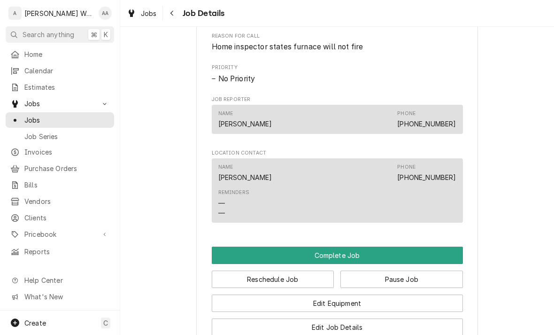
scroll to position [586, 0]
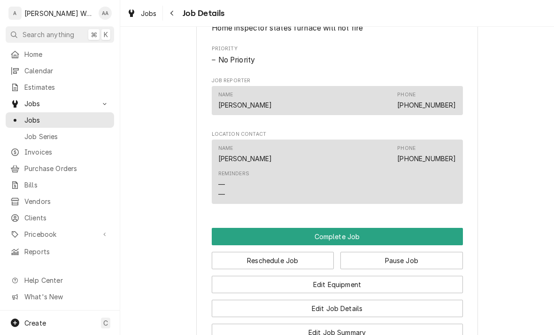
click at [223, 238] on button "Complete Job" at bounding box center [337, 236] width 251 height 17
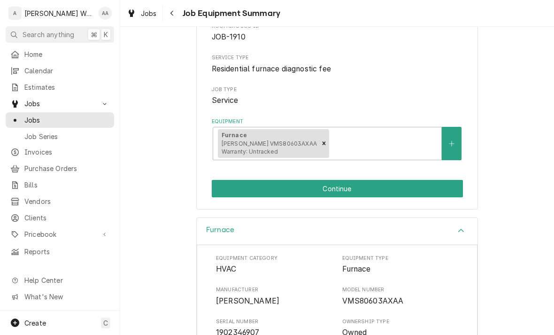
scroll to position [95, 0]
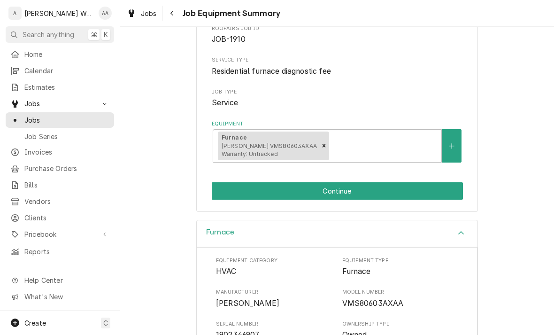
click at [235, 187] on button "Continue" at bounding box center [337, 190] width 251 height 17
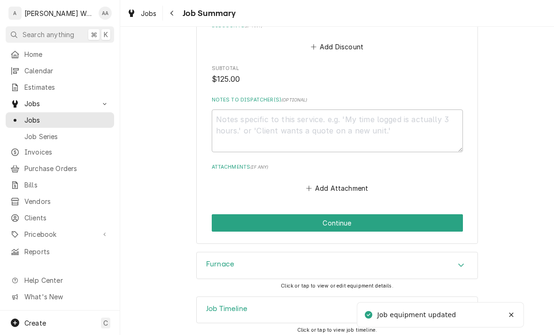
scroll to position [650, 0]
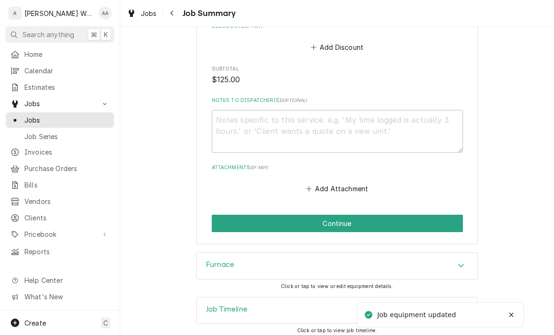
click at [225, 223] on button "Continue" at bounding box center [337, 223] width 251 height 17
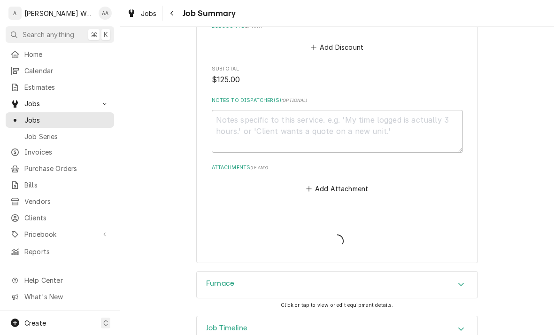
type textarea "x"
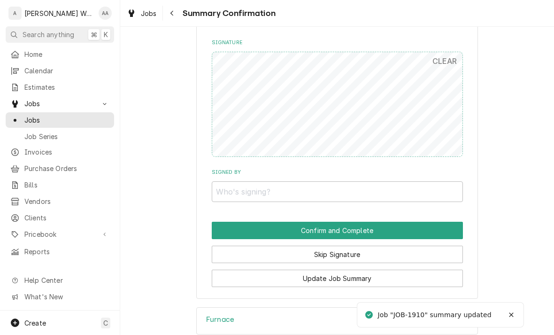
scroll to position [629, 0]
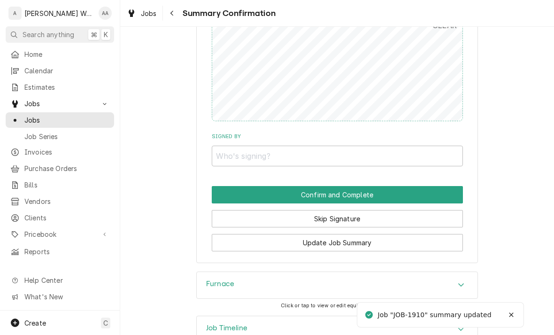
click at [227, 210] on button "Skip Signature" at bounding box center [337, 218] width 251 height 17
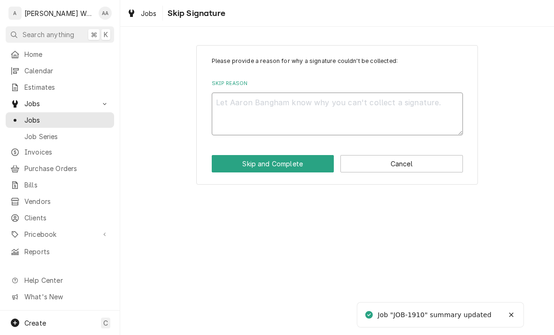
click at [233, 107] on textarea "Skip Reason" at bounding box center [337, 113] width 251 height 43
type textarea "x"
type textarea "No"
type textarea "x"
type textarea "No"
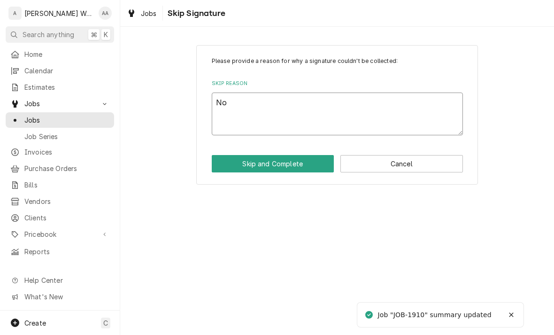
type textarea "x"
type textarea "No o"
type textarea "x"
type textarea "No on"
type textarea "x"
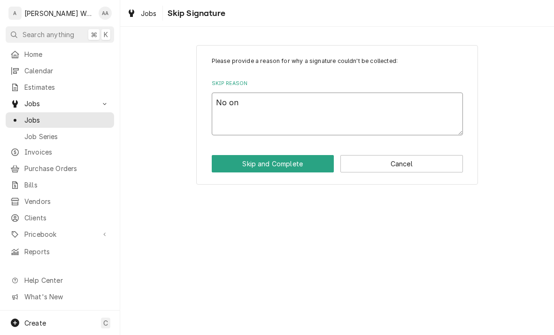
type textarea "No one"
type textarea "x"
type textarea "No one"
type textarea "x"
type textarea "No one a"
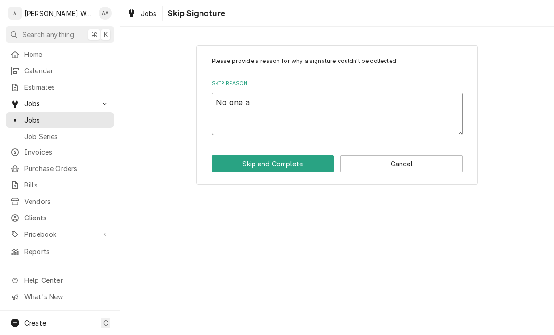
type textarea "x"
type textarea "No one at"
type textarea "x"
type textarea "No one at"
type textarea "x"
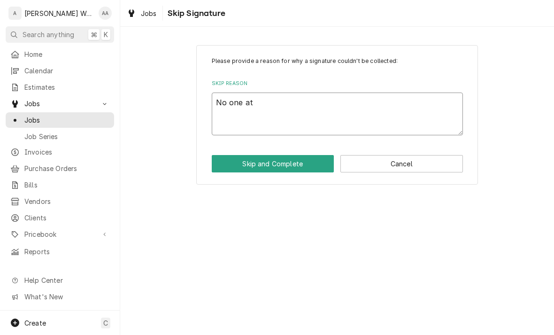
type textarea "No one at h"
type textarea "x"
type textarea "No one at hom"
type textarea "x"
type textarea "No one at home"
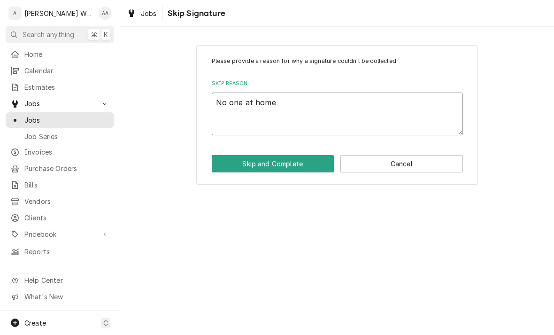
type textarea "x"
type textarea "No one at home"
type textarea "x"
type textarea "No one at home."
type textarea "x"
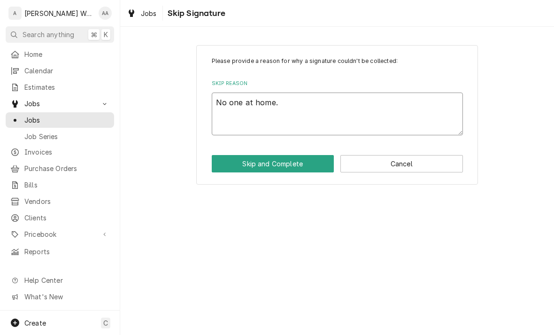
type textarea "No one at home."
click at [227, 171] on button "Skip and Complete" at bounding box center [273, 163] width 123 height 17
type textarea "x"
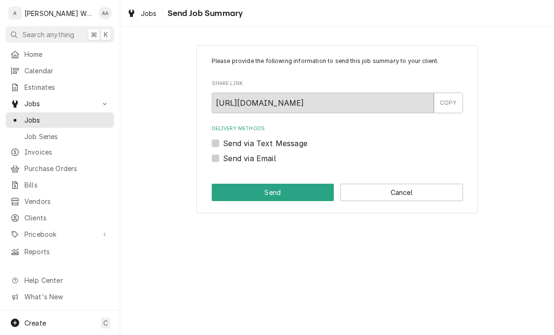
click at [417, 187] on button "Cancel" at bounding box center [401, 192] width 123 height 17
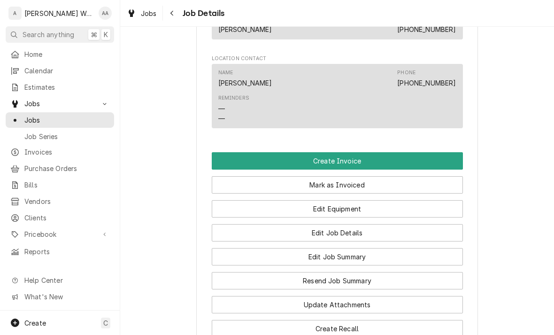
scroll to position [549, 0]
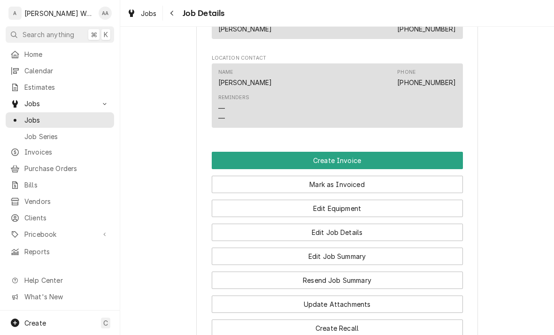
click at [444, 161] on button "Create Invoice" at bounding box center [337, 160] width 251 height 17
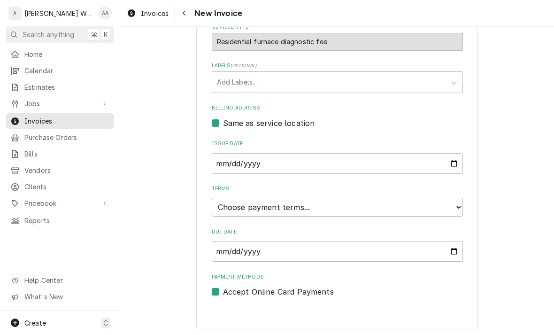
scroll to position [234, 0]
click at [447, 205] on select "Choose payment terms... Same Day Net 7 Net 14 Net 21 Net 30 Net 45 Net 60 Net 90" at bounding box center [337, 207] width 251 height 19
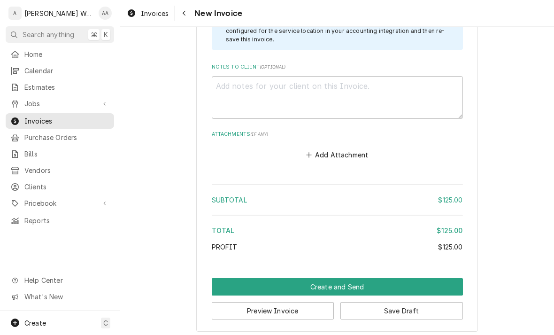
click at [452, 282] on button "Create and Send" at bounding box center [337, 286] width 251 height 17
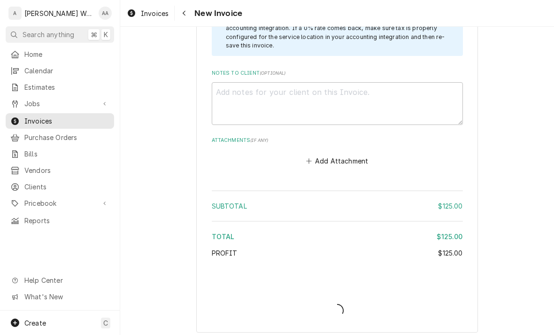
type textarea "x"
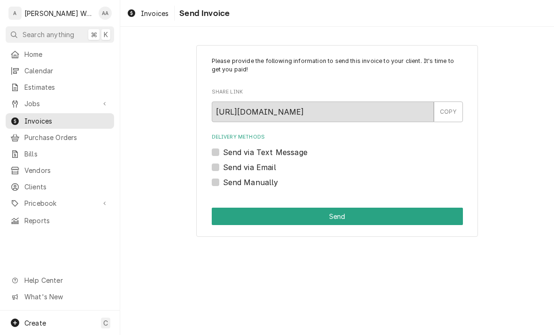
click at [252, 169] on label "Send via Email" at bounding box center [249, 167] width 53 height 11
click at [252, 169] on input "Send via Email" at bounding box center [348, 172] width 251 height 21
checkbox input "true"
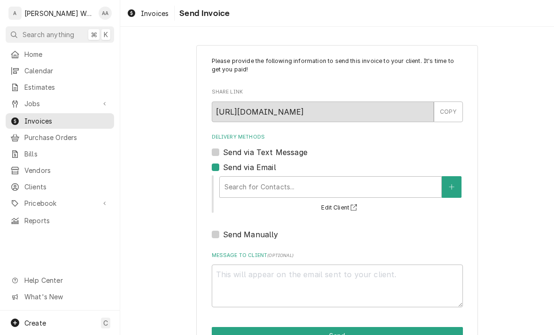
click at [302, 149] on label "Send via Text Message" at bounding box center [265, 151] width 85 height 11
click at [302, 149] on input "Send via Text Message" at bounding box center [348, 156] width 251 height 21
checkbox input "true"
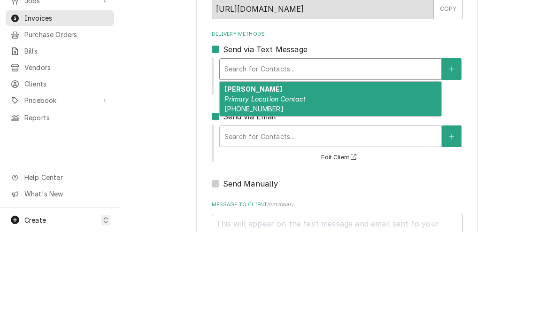
click at [331, 185] on div "[PERSON_NAME] Primary Location Contact [PHONE_NUMBER]" at bounding box center [331, 202] width 222 height 34
type textarea "x"
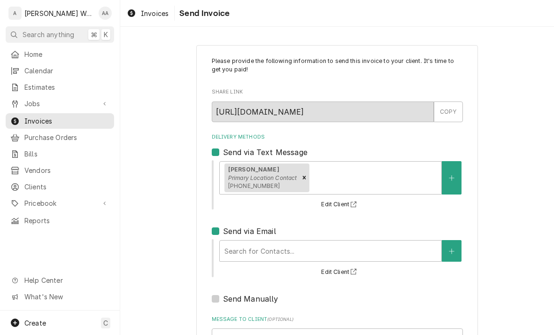
click at [219, 225] on div "Send via Email" at bounding box center [337, 230] width 251 height 11
click at [223, 231] on label "Send via Email" at bounding box center [249, 230] width 53 height 11
click at [223, 231] on input "Send via Email" at bounding box center [348, 235] width 251 height 21
checkbox input "false"
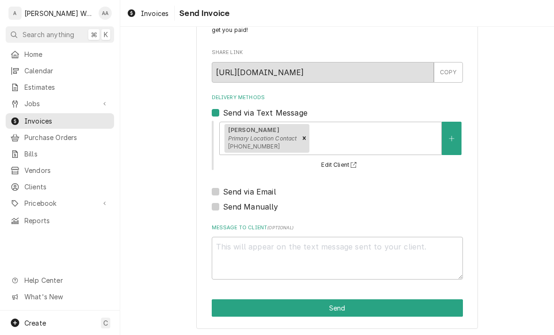
scroll to position [39, 0]
click at [244, 311] on button "Send" at bounding box center [337, 307] width 251 height 17
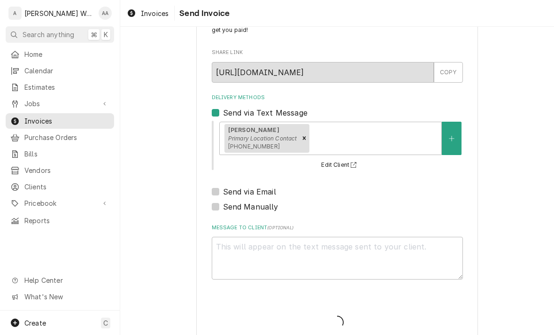
type textarea "x"
